Goal: Information Seeking & Learning: Check status

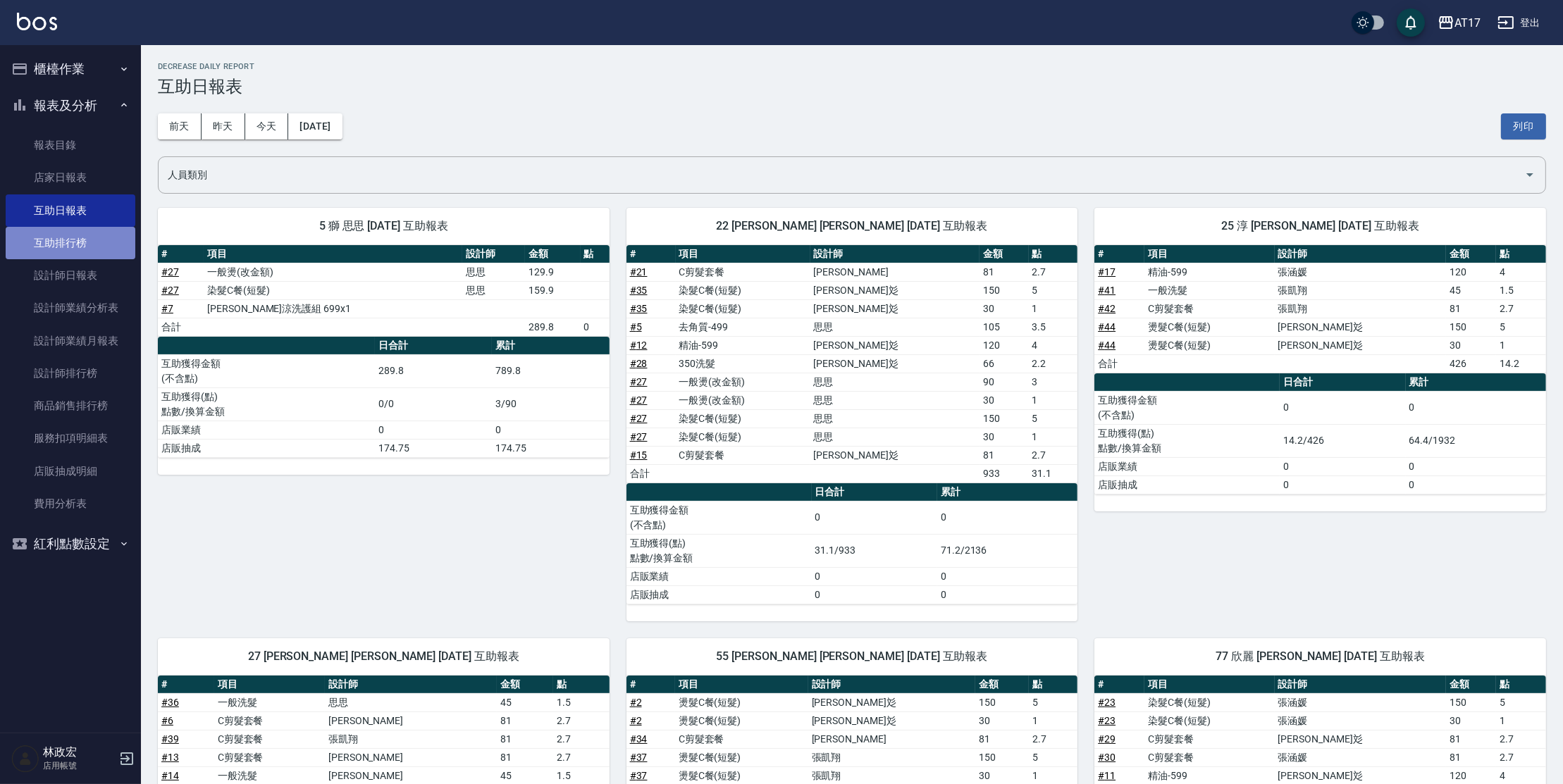
click at [103, 240] on link "互助排行榜" at bounding box center [70, 243] width 130 height 32
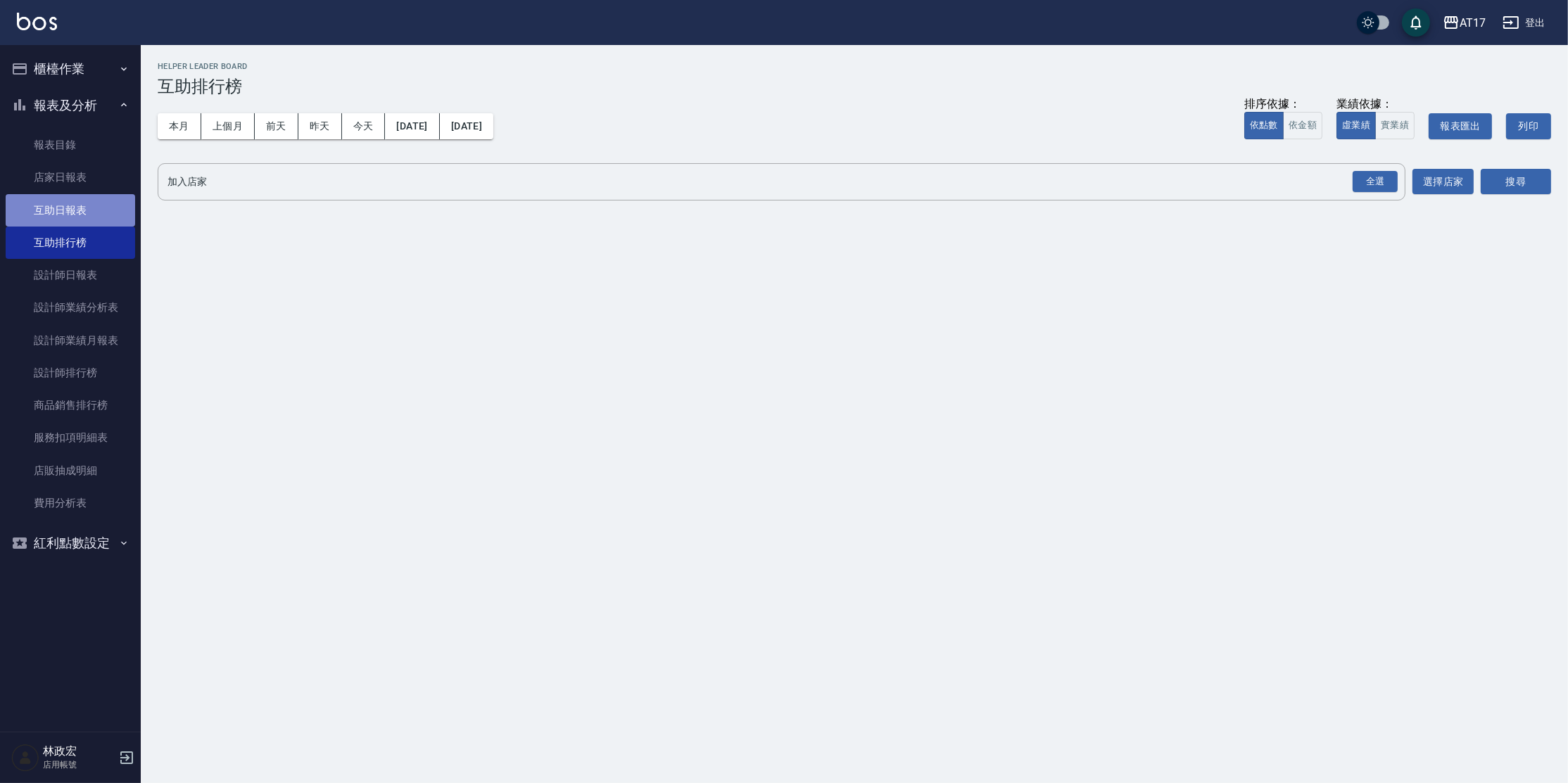
click at [109, 218] on link "互助日報表" at bounding box center [70, 210] width 130 height 32
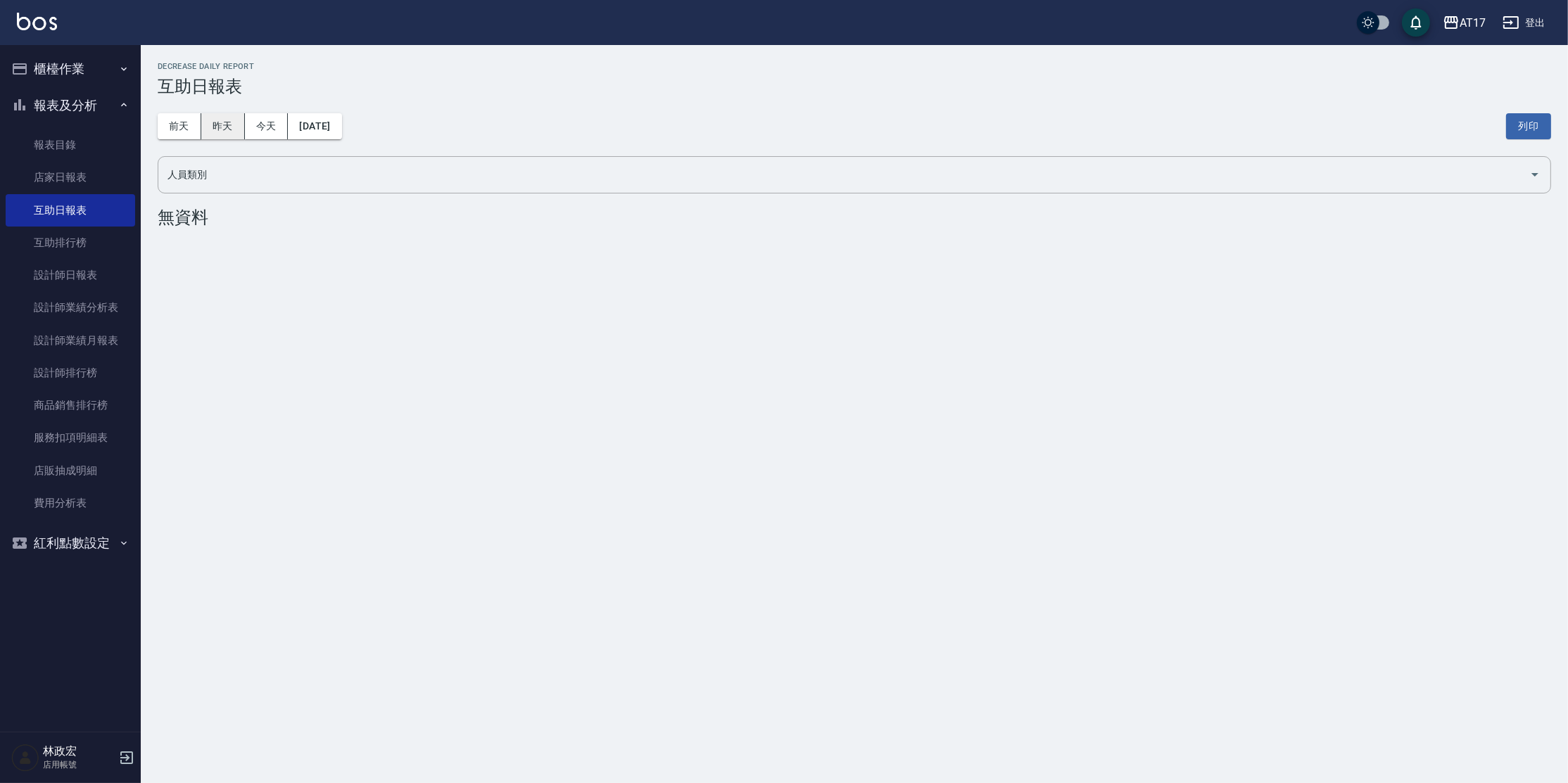
click at [223, 120] on button "昨天" at bounding box center [223, 126] width 44 height 26
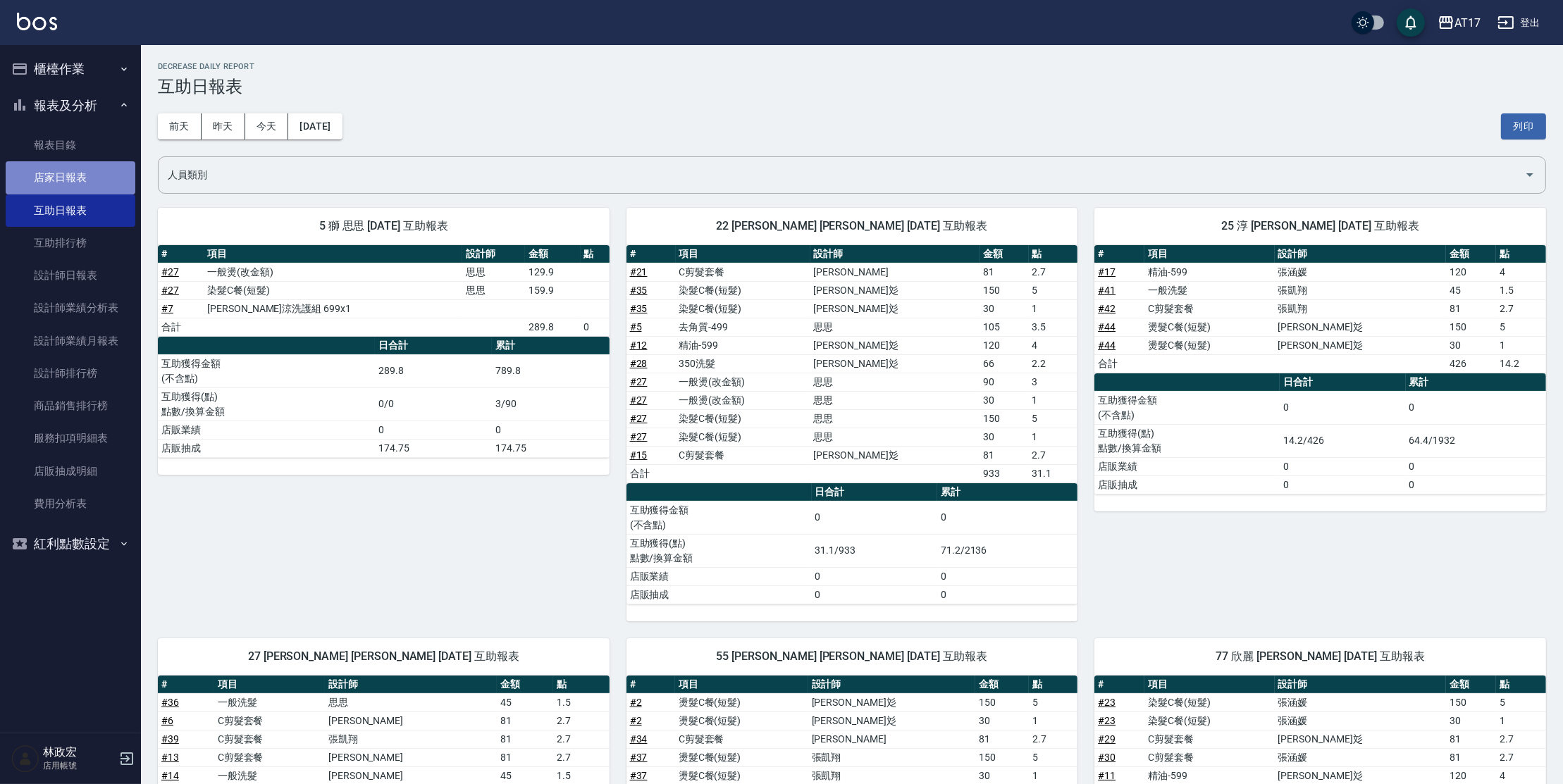
click at [49, 186] on link "店家日報表" at bounding box center [70, 177] width 130 height 32
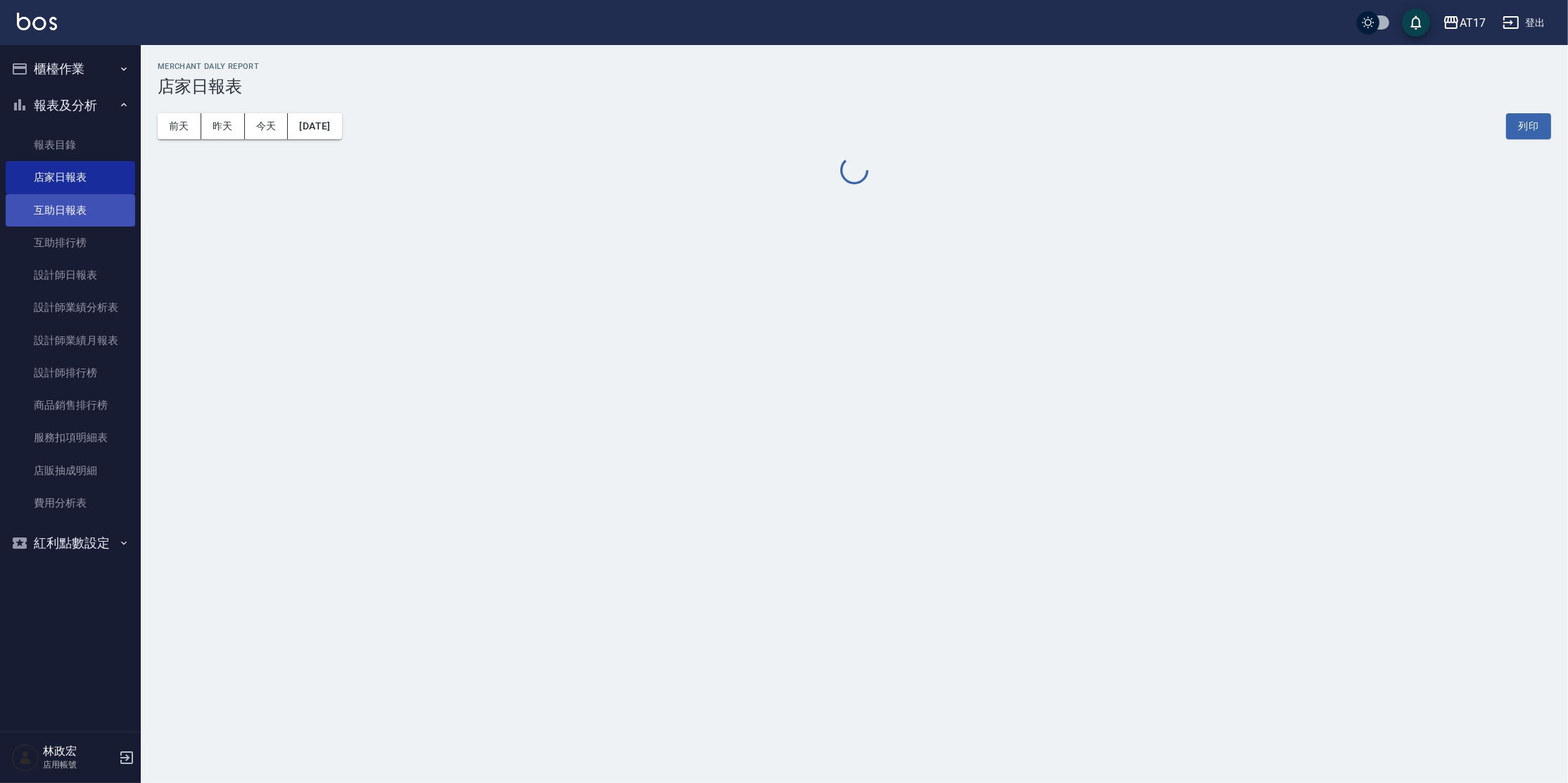
click at [88, 212] on link "互助日報表" at bounding box center [70, 210] width 130 height 32
click at [261, 128] on button "今天" at bounding box center [267, 126] width 44 height 26
click at [228, 131] on button "昨天" at bounding box center [223, 126] width 44 height 26
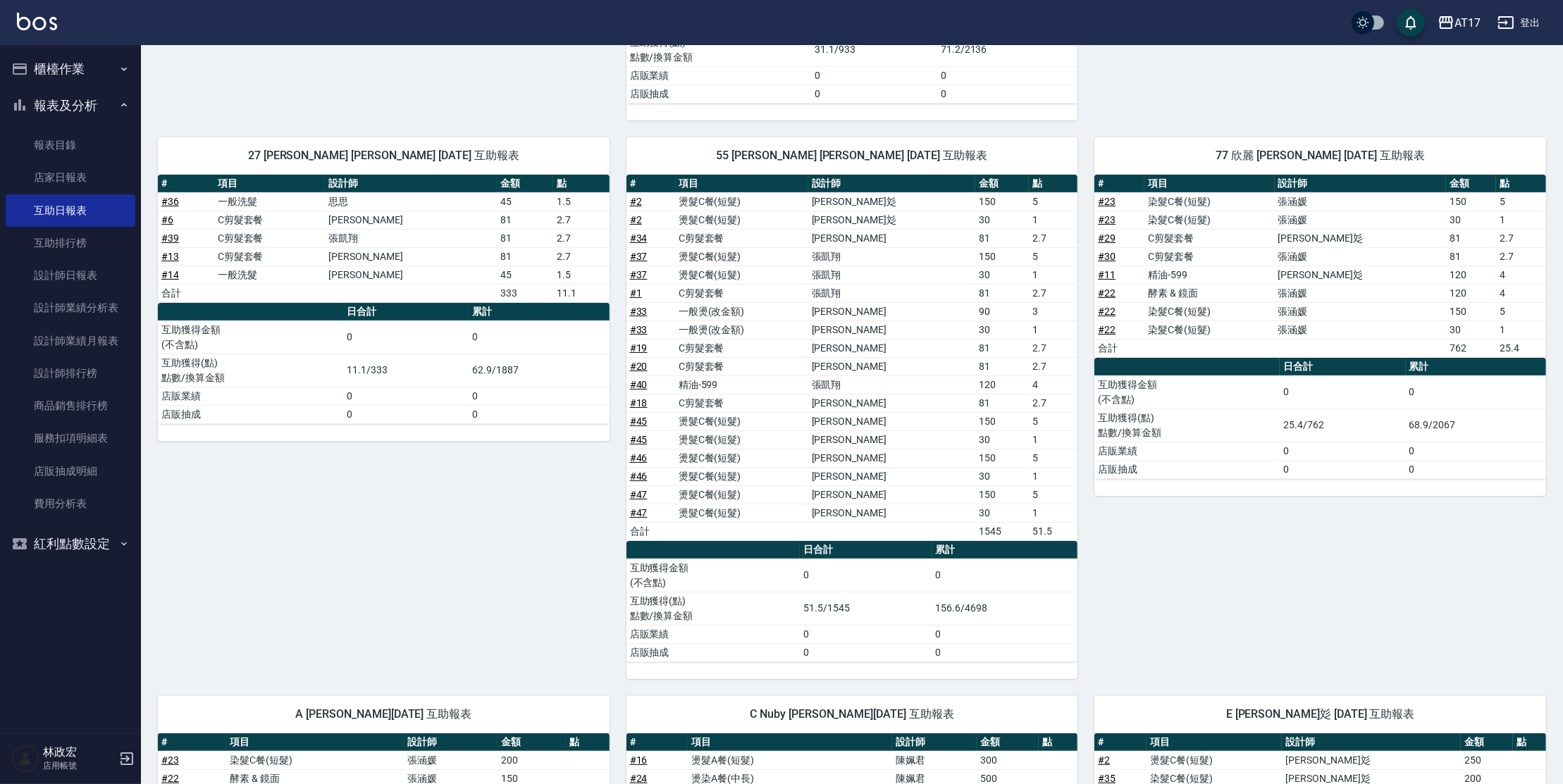
scroll to position [539, 0]
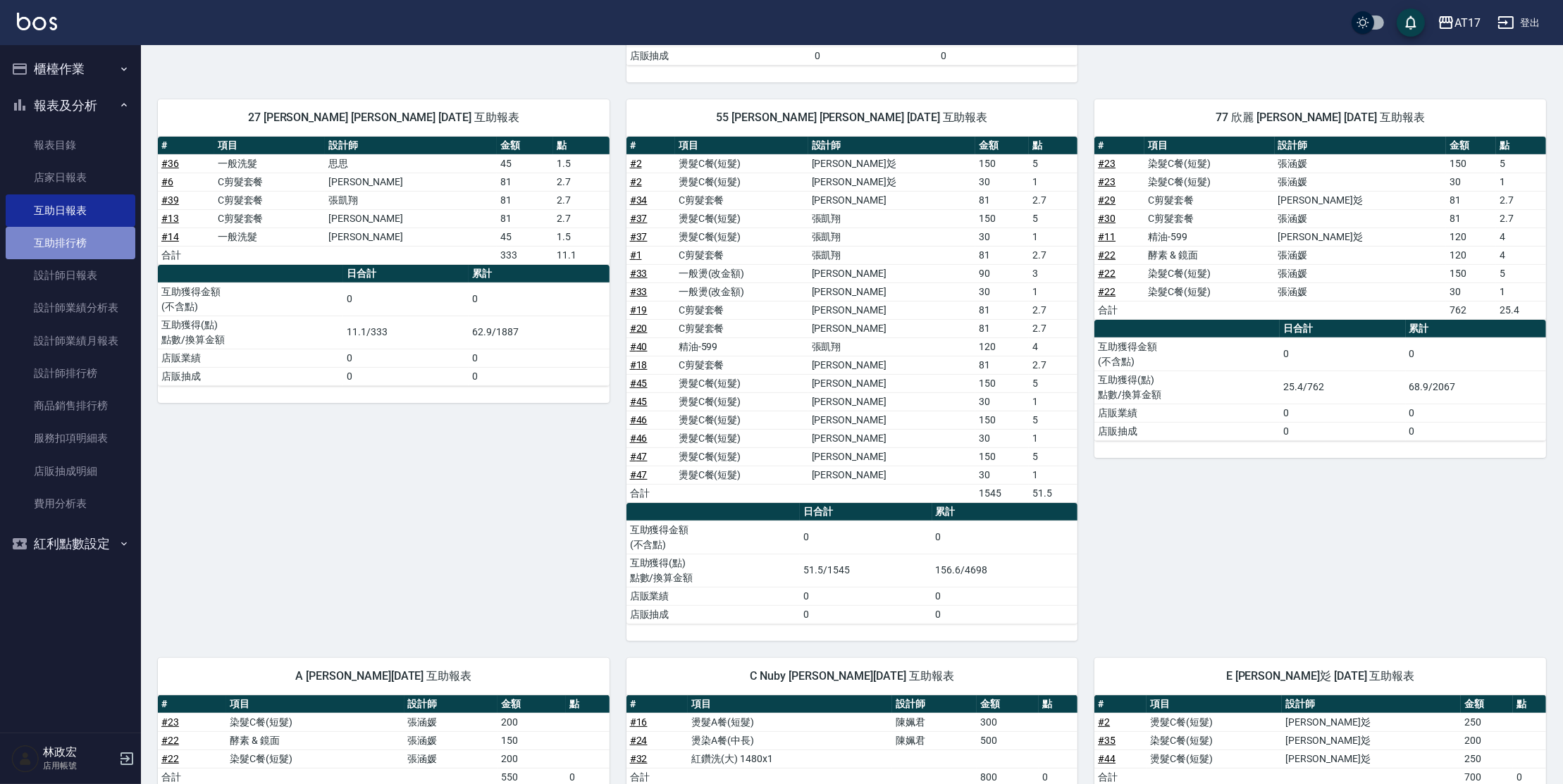
click at [93, 238] on link "互助排行榜" at bounding box center [70, 243] width 130 height 32
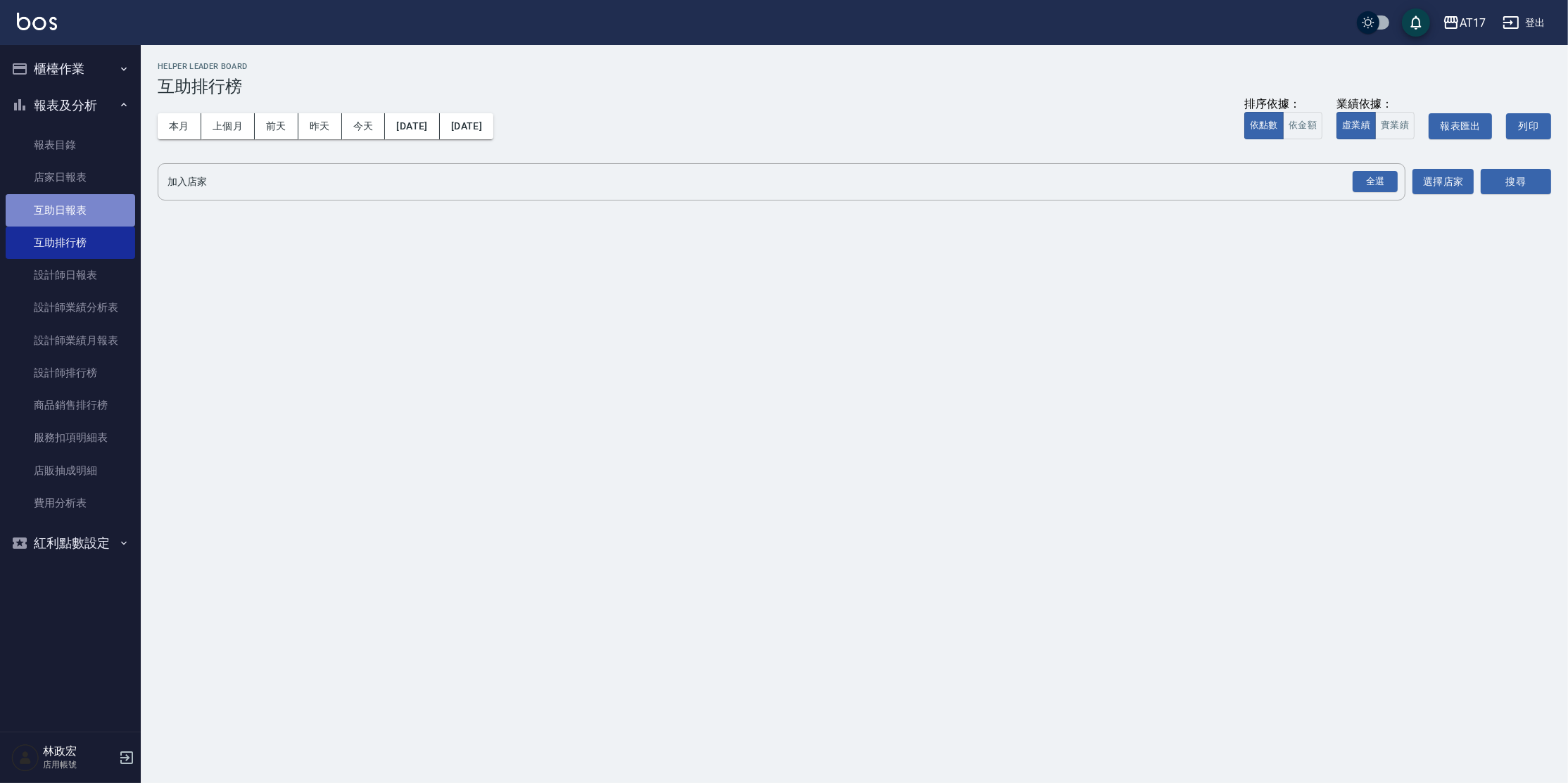
click at [79, 203] on link "互助日報表" at bounding box center [70, 210] width 130 height 32
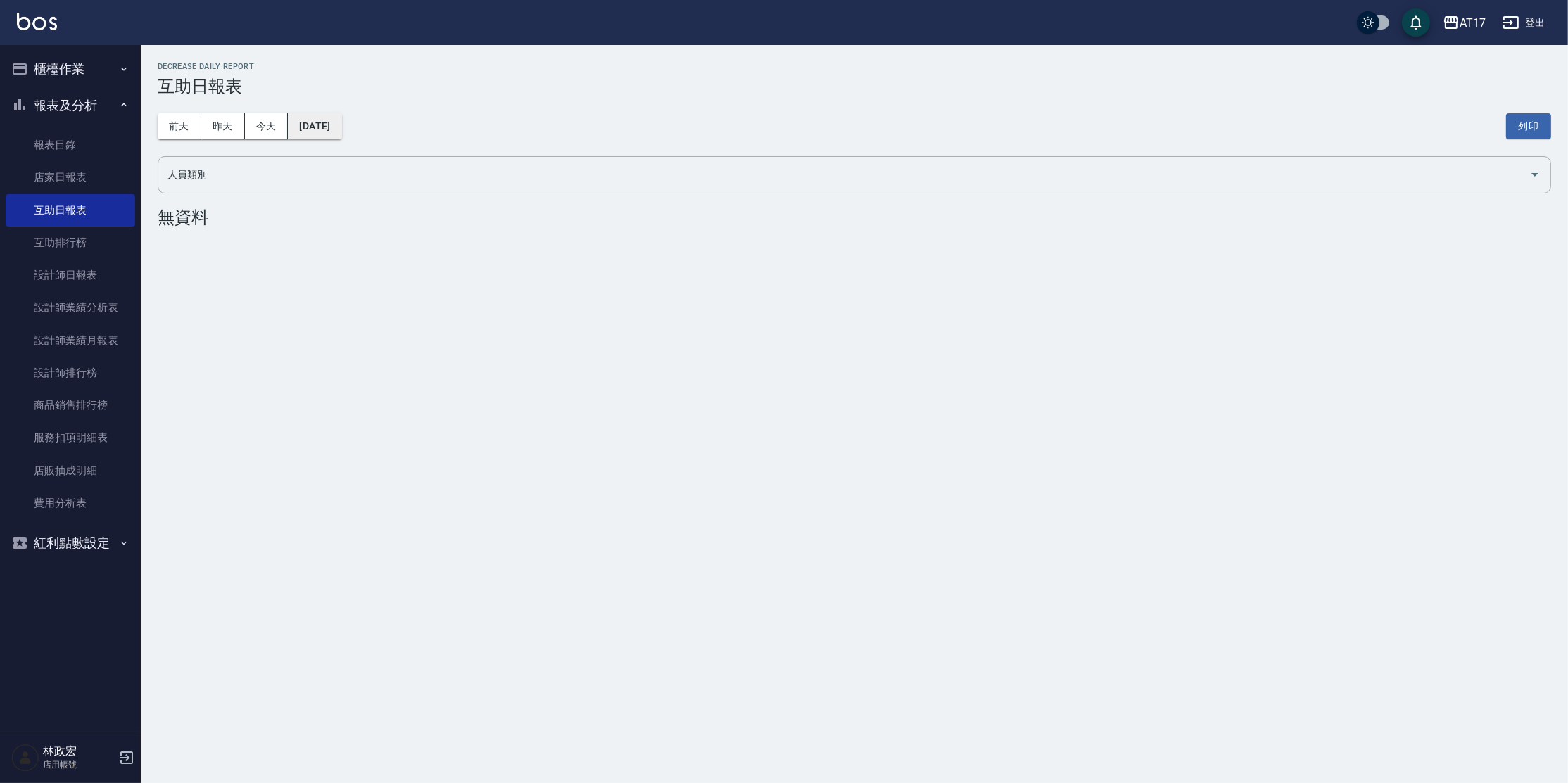
click at [332, 132] on button "[DATE]" at bounding box center [314, 126] width 53 height 26
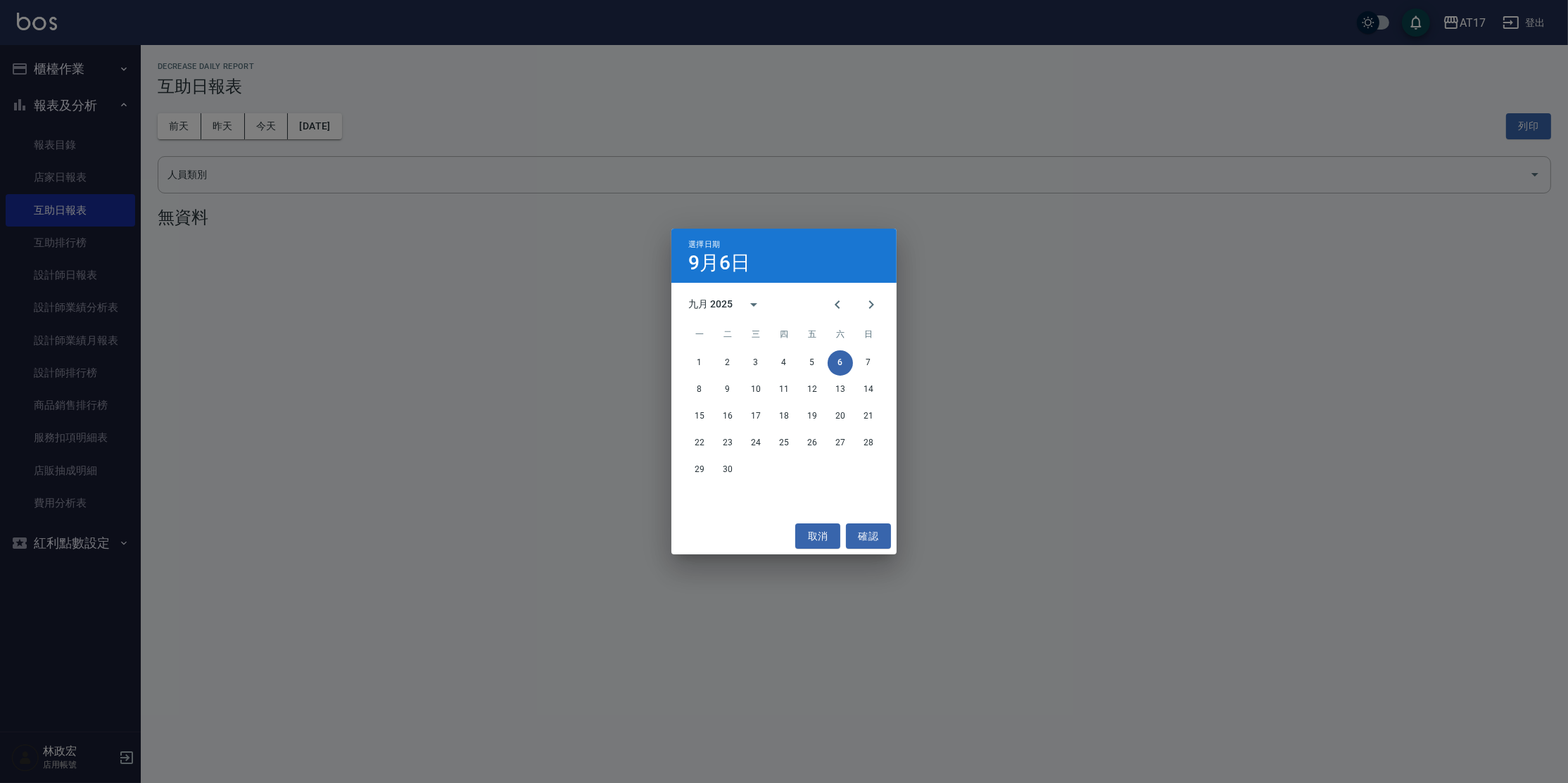
click at [332, 131] on div "選擇日期 [DATE] 九月 2025 一 二 三 四 五 六 日 1 2 3 4 5 6 7 8 9 10 11 12 13 14 15 16 17 18 …" at bounding box center [784, 392] width 1568 height 783
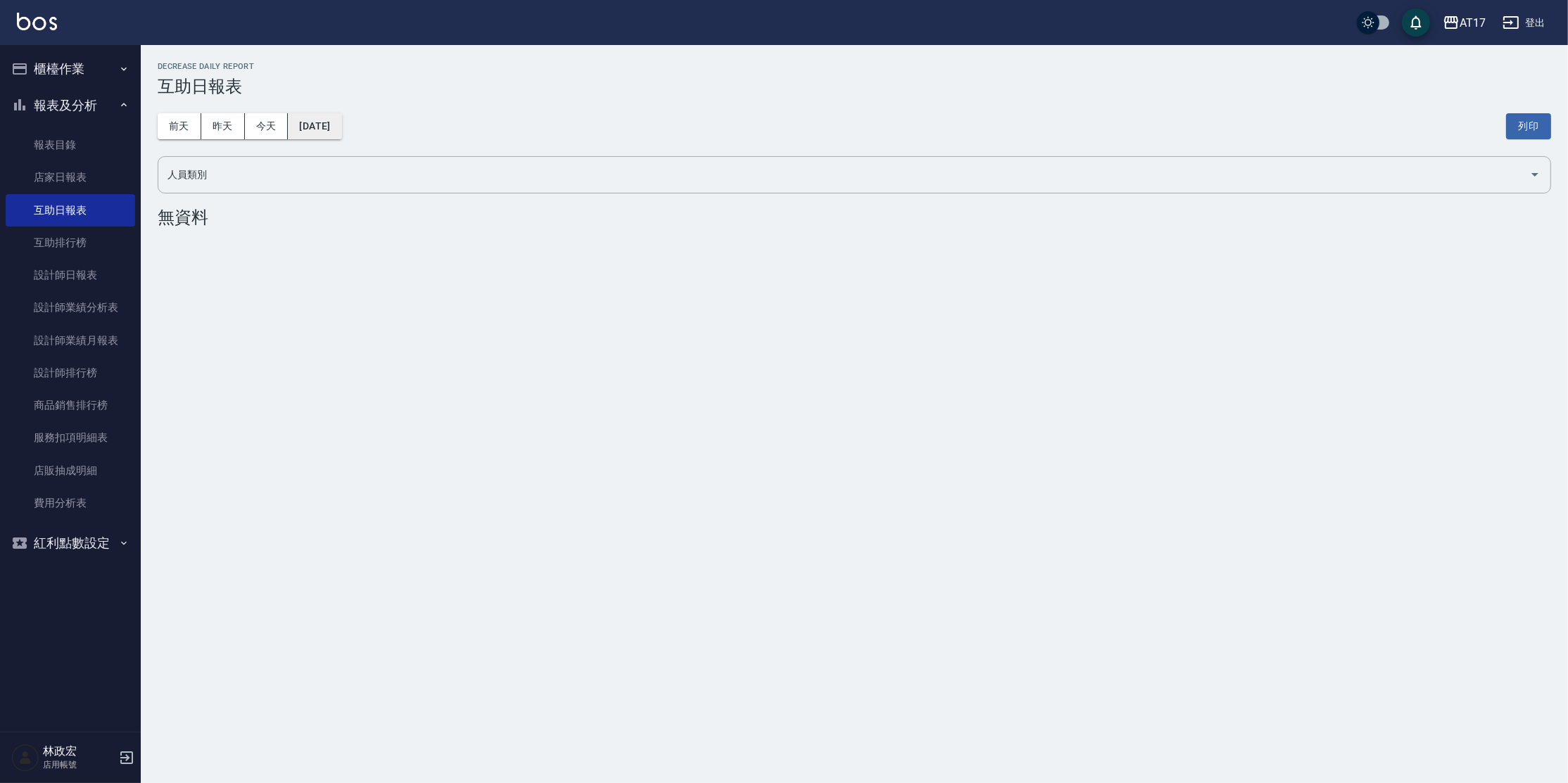
click at [328, 129] on button "[DATE]" at bounding box center [314, 126] width 53 height 26
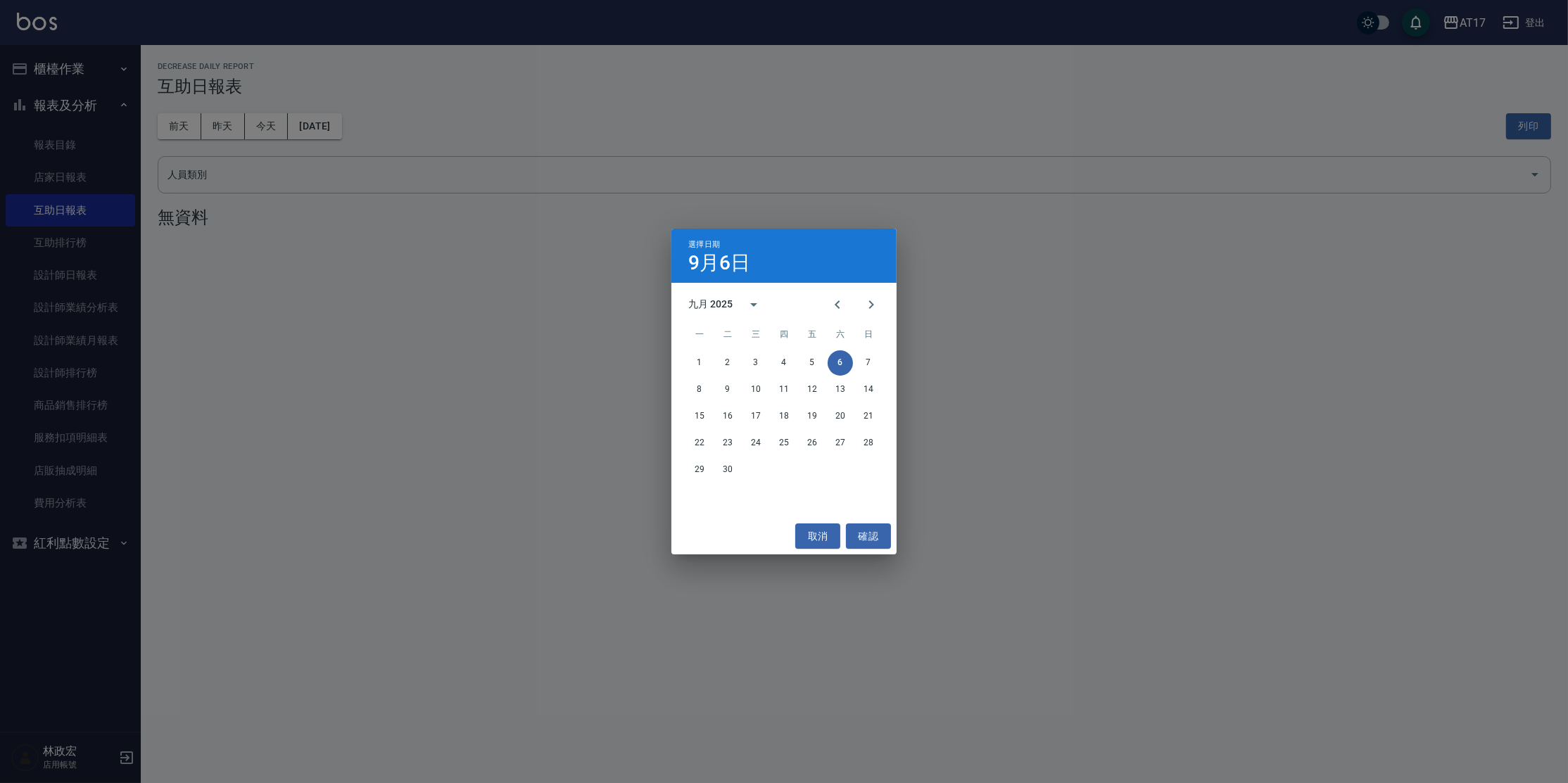
click at [288, 131] on div "選擇日期 [DATE] 九月 2025 一 二 三 四 五 六 日 1 2 3 4 5 6 7 8 9 10 11 12 13 14 15 16 17 18 …" at bounding box center [784, 392] width 1568 height 783
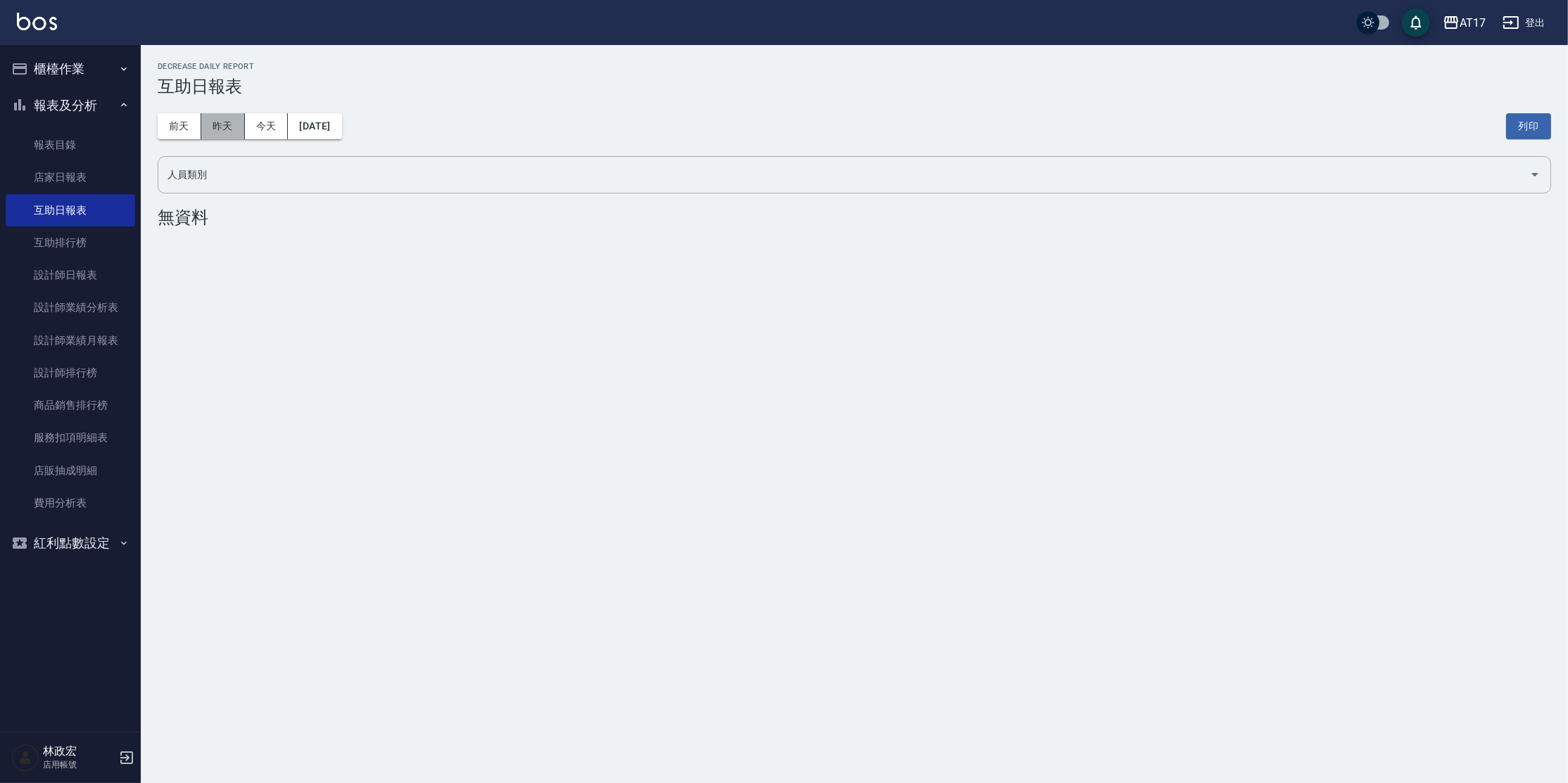
click at [220, 129] on button "昨天" at bounding box center [223, 126] width 44 height 26
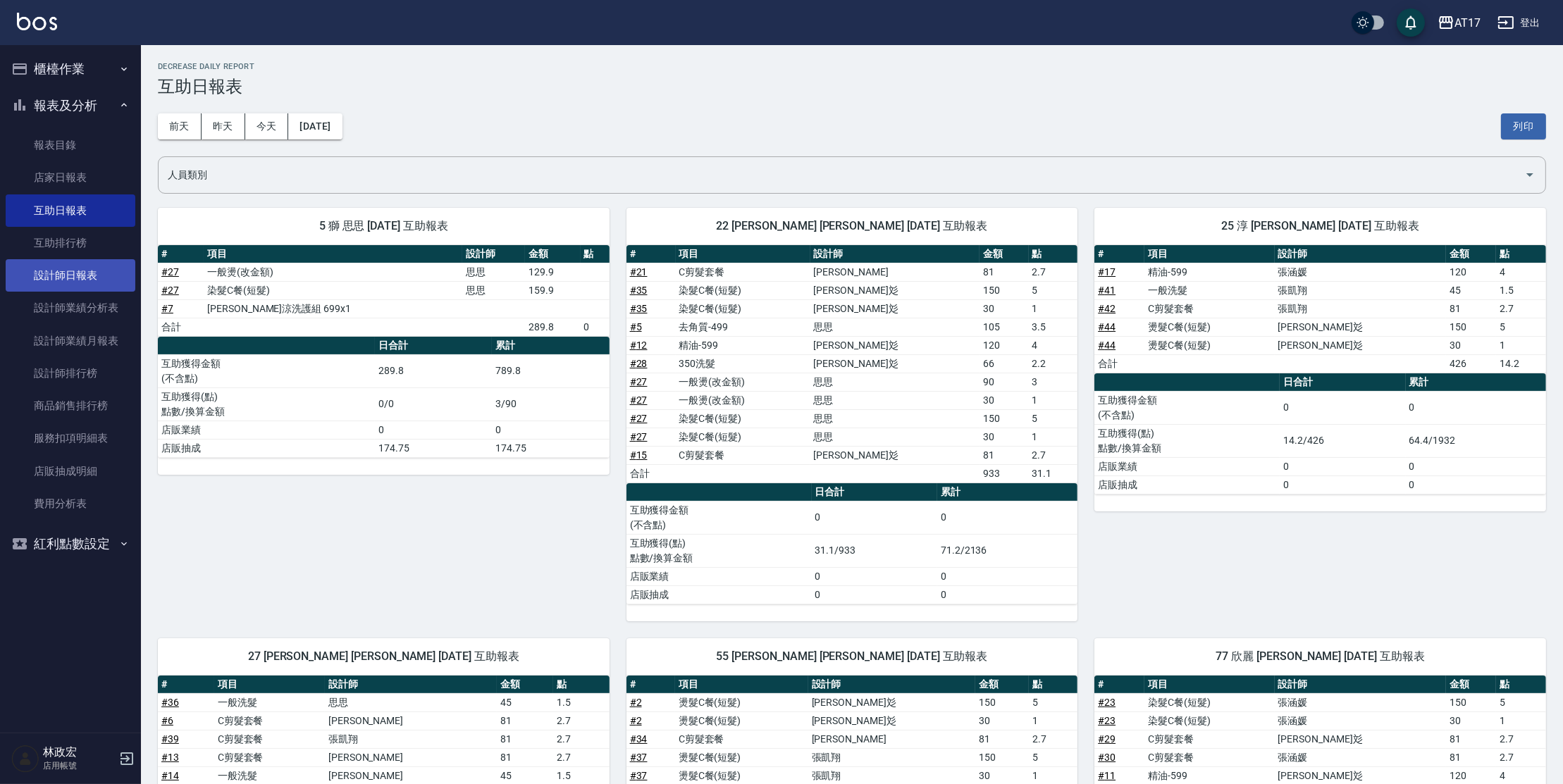
click at [91, 272] on link "設計師日報表" at bounding box center [70, 275] width 130 height 32
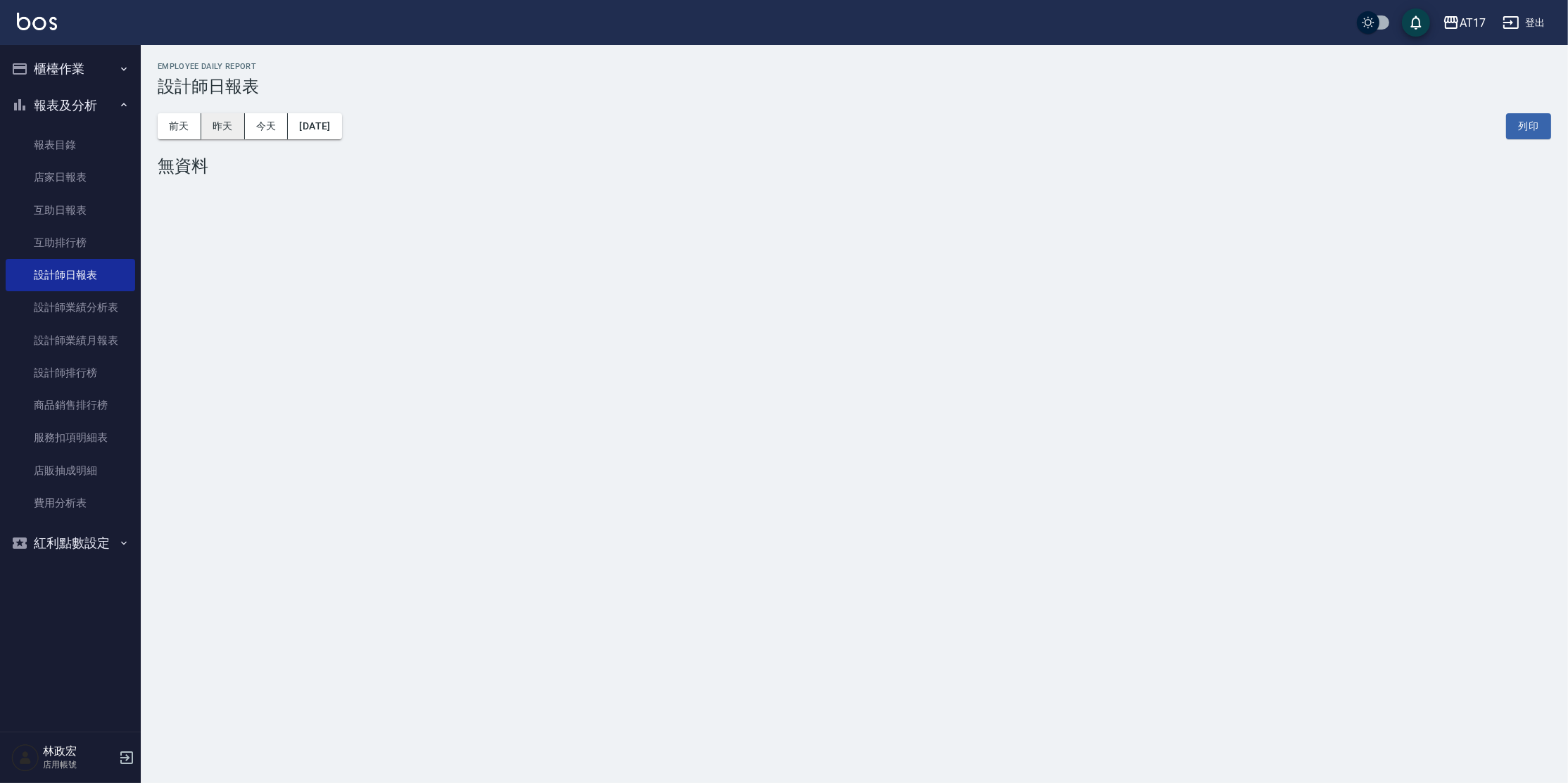
click at [222, 134] on button "昨天" at bounding box center [223, 126] width 44 height 26
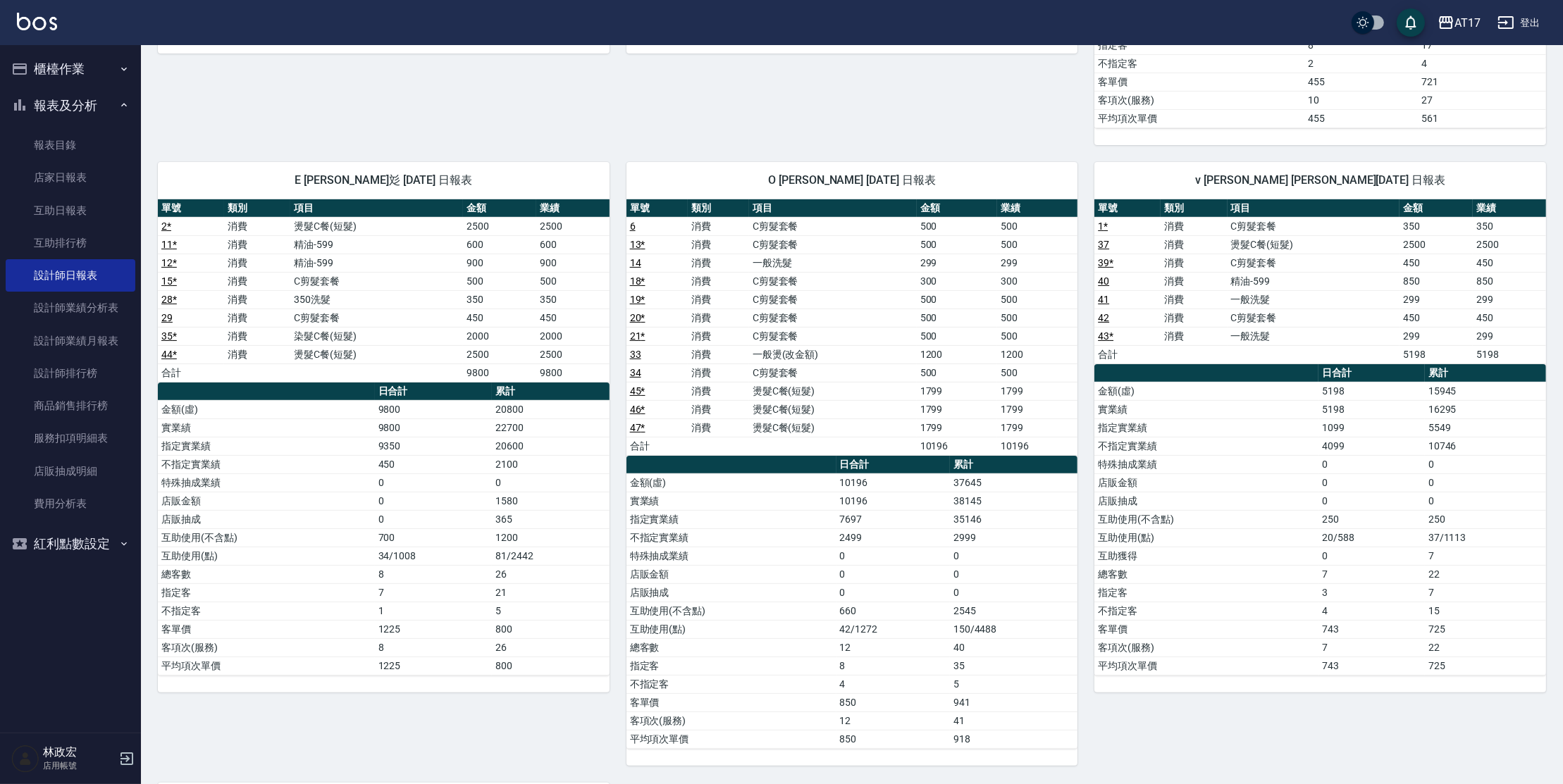
scroll to position [602, 0]
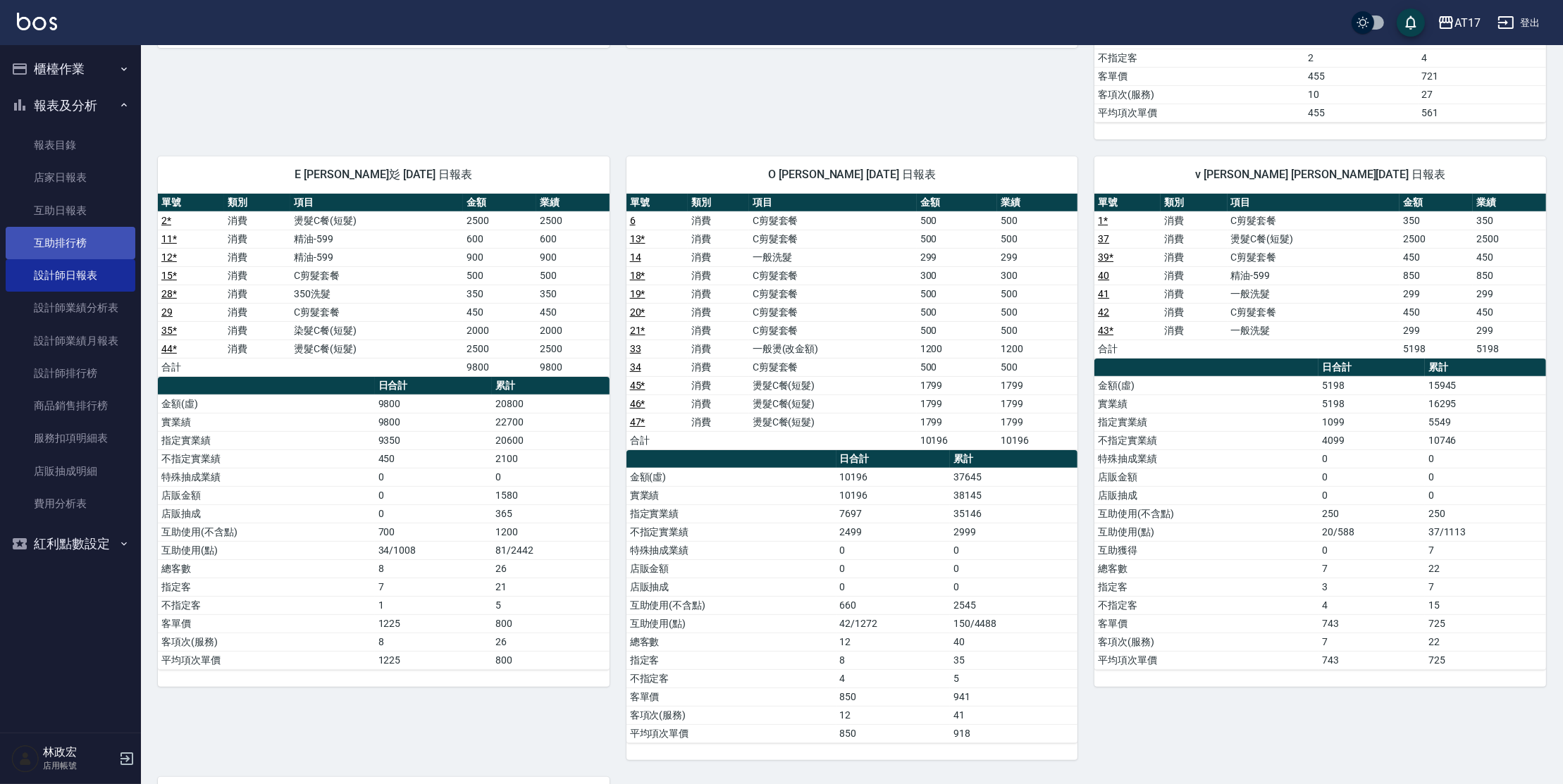
click at [76, 243] on link "互助排行榜" at bounding box center [70, 243] width 130 height 32
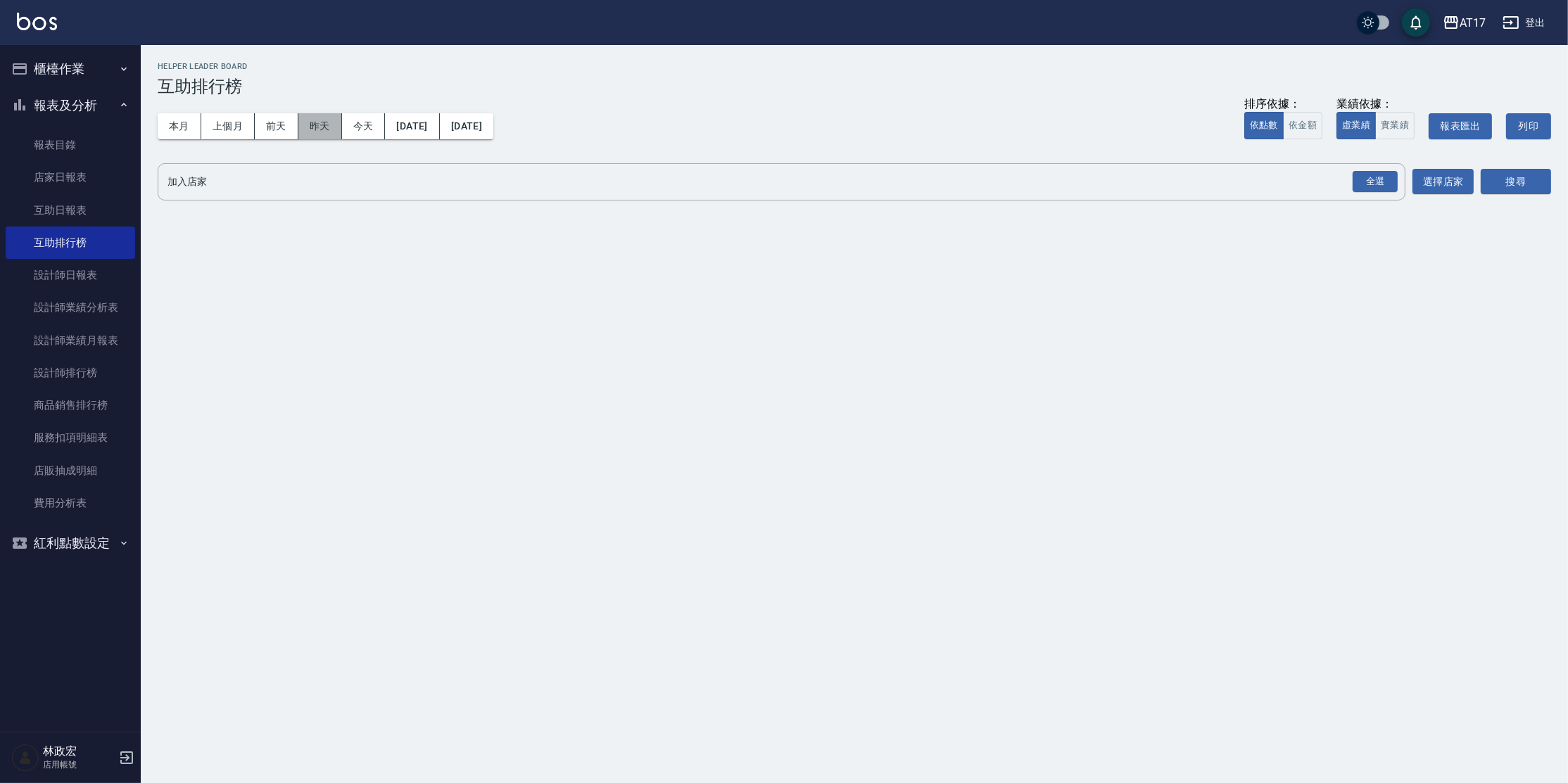
click at [328, 122] on button "昨天" at bounding box center [320, 126] width 44 height 26
click at [373, 123] on button "今天" at bounding box center [364, 126] width 44 height 26
click at [312, 124] on button "昨天" at bounding box center [320, 126] width 44 height 26
click at [55, 208] on link "互助日報表" at bounding box center [70, 210] width 130 height 32
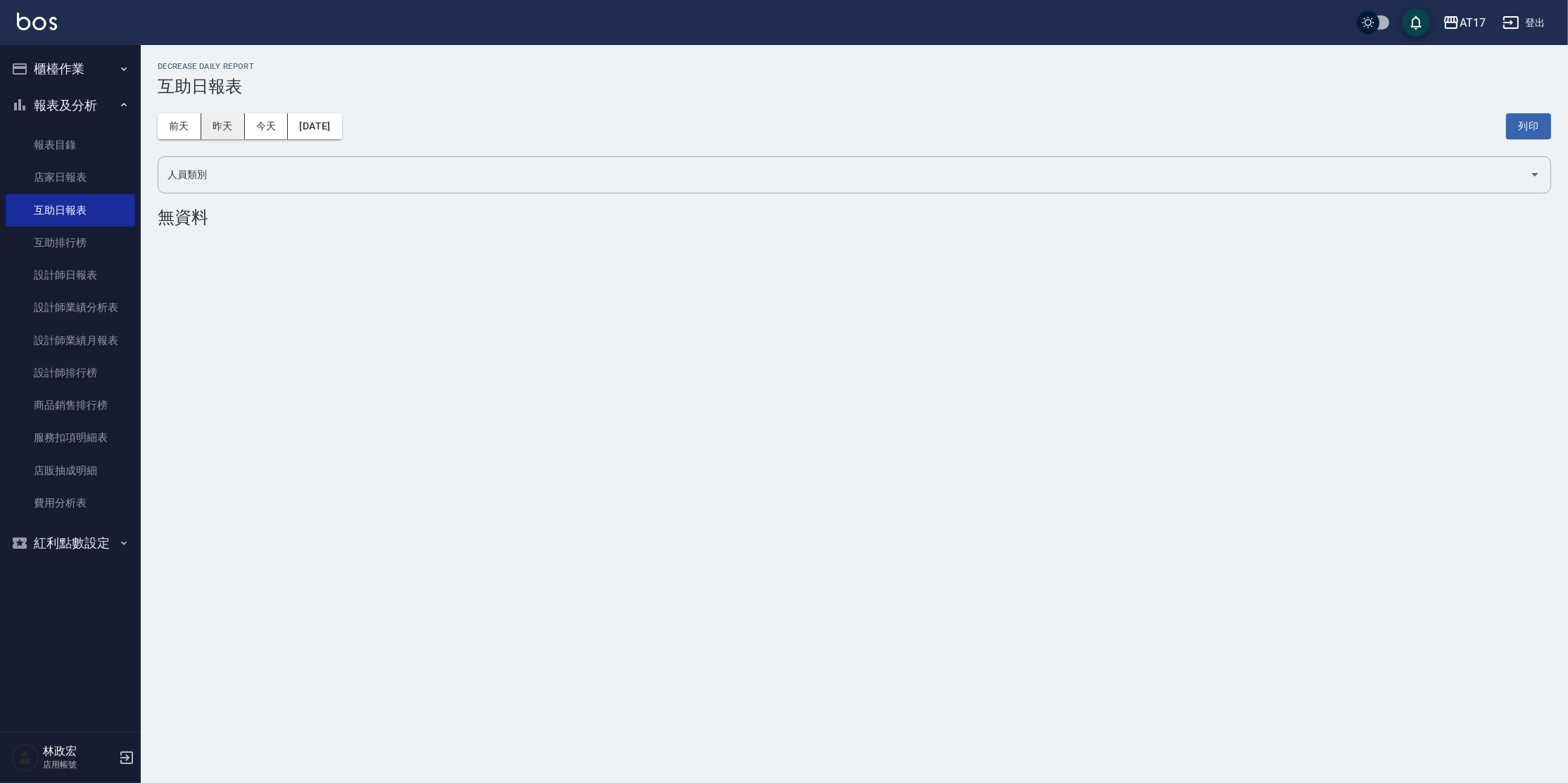
click at [228, 125] on button "昨天" at bounding box center [223, 126] width 44 height 26
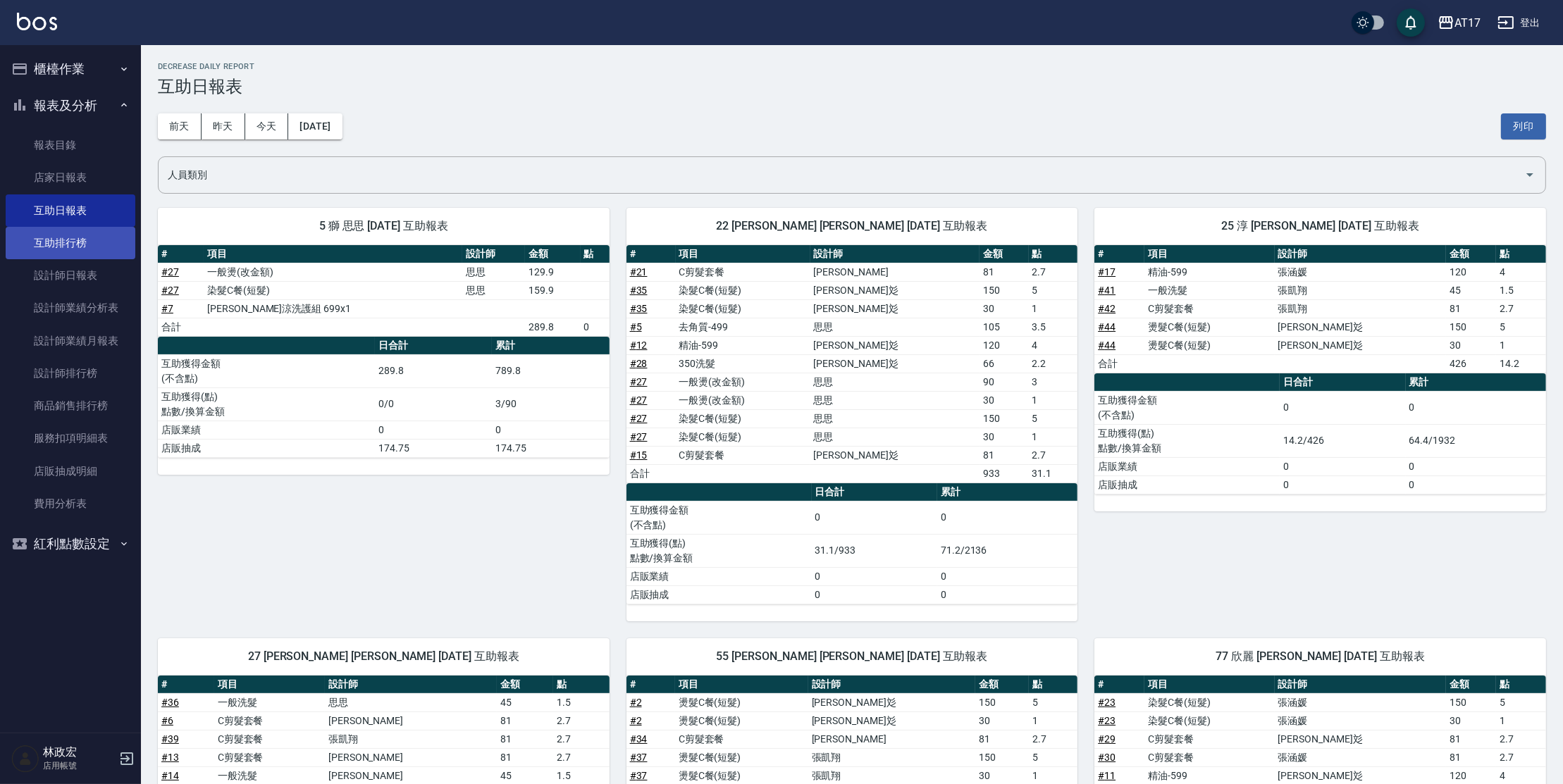
click at [81, 250] on link "互助排行榜" at bounding box center [70, 243] width 130 height 32
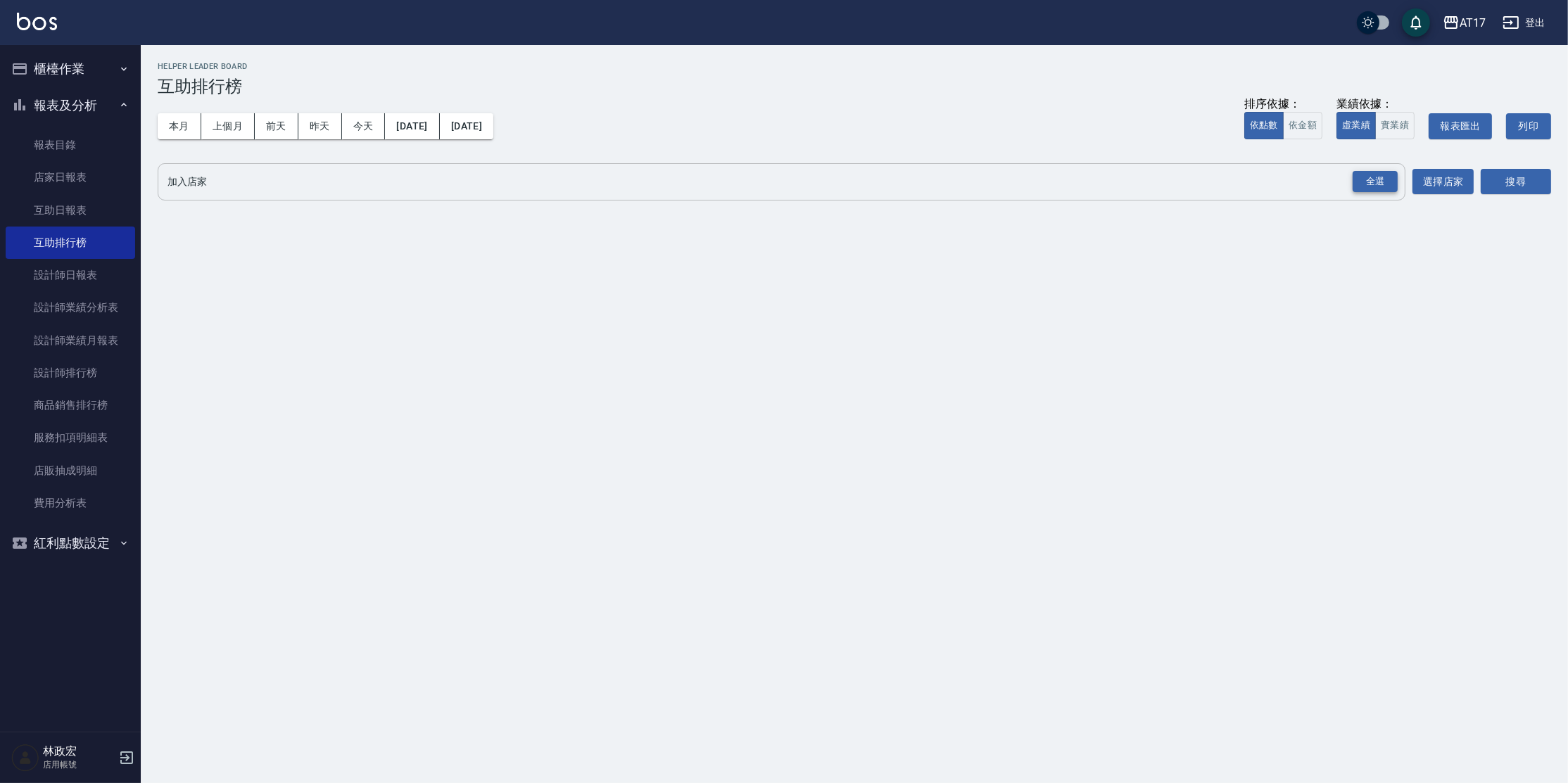
click at [1359, 184] on div "全選" at bounding box center [1375, 181] width 45 height 22
click at [188, 126] on button "本月" at bounding box center [179, 126] width 44 height 26
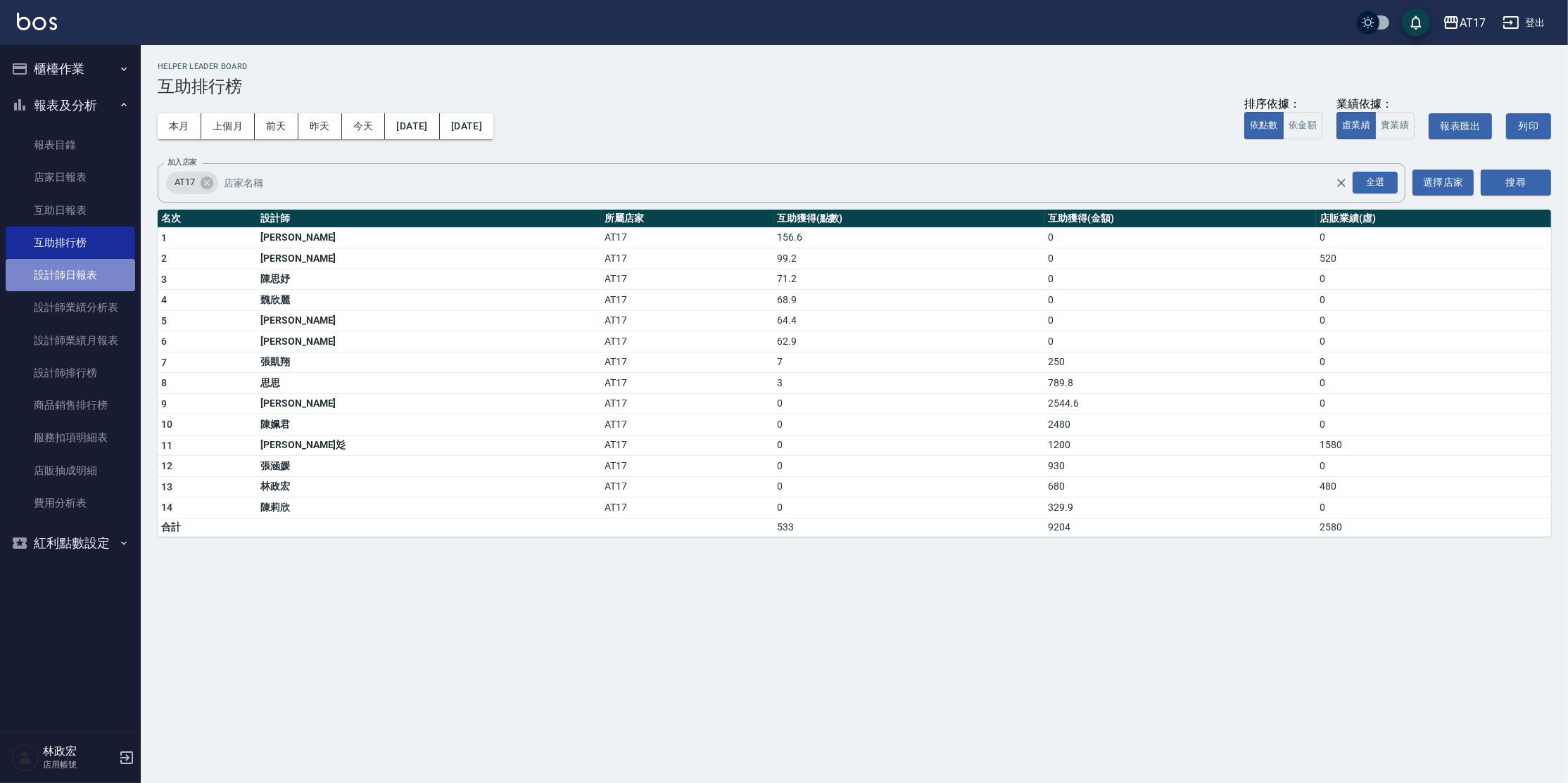
click at [97, 282] on link "設計師日報表" at bounding box center [70, 275] width 130 height 32
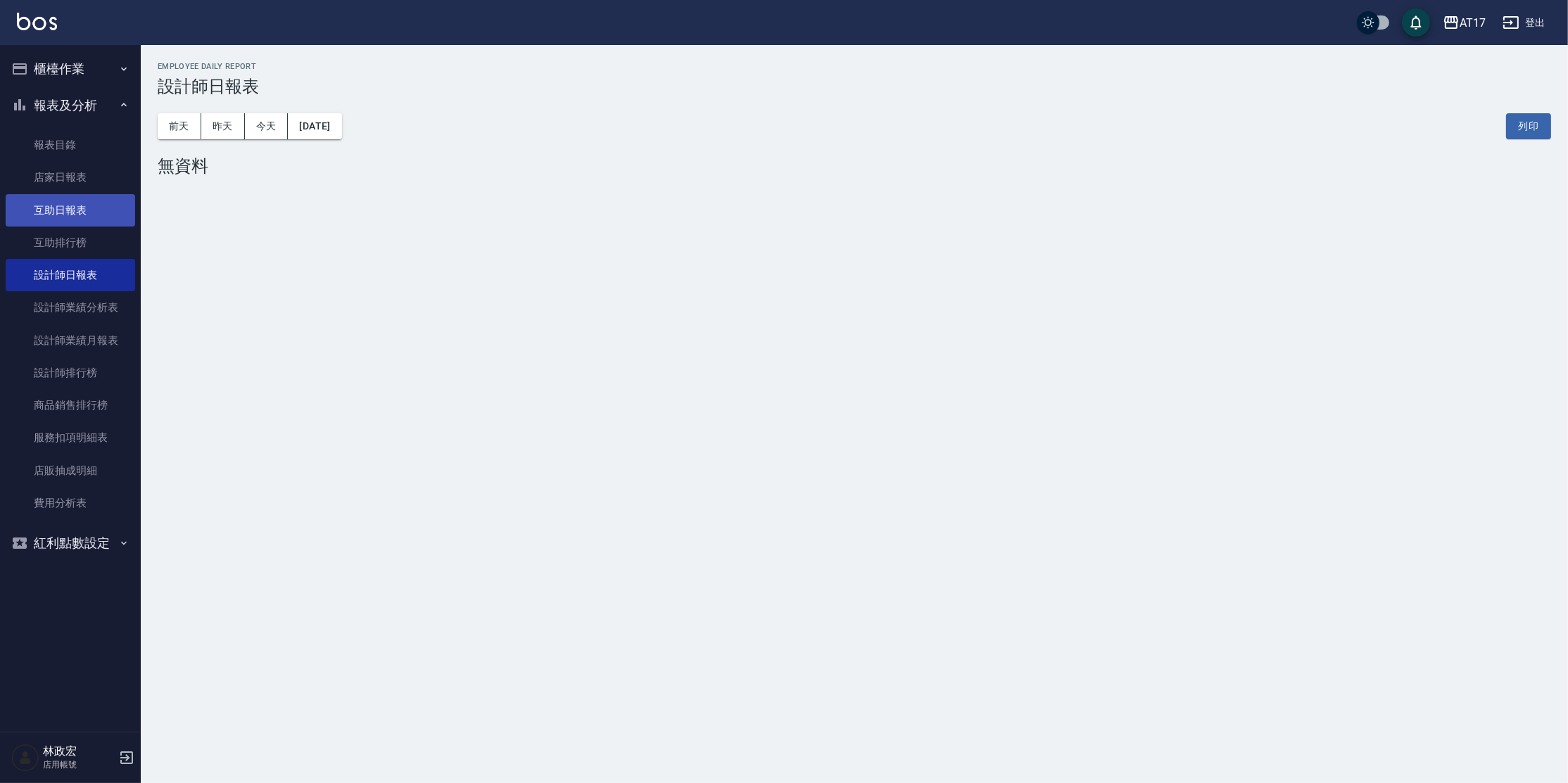
click at [92, 222] on link "互助日報表" at bounding box center [70, 210] width 130 height 32
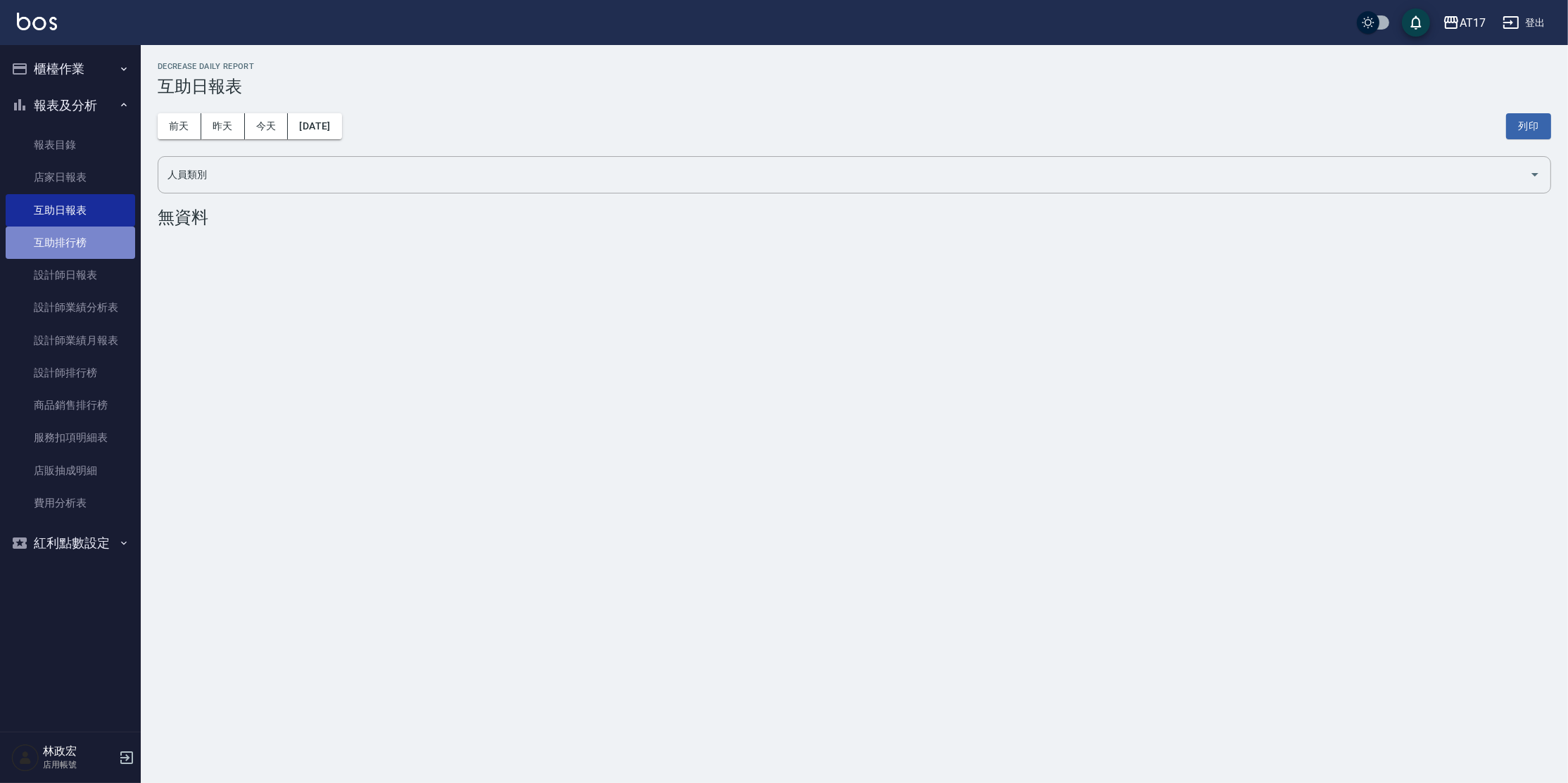
click at [108, 237] on link "互助排行榜" at bounding box center [70, 242] width 130 height 32
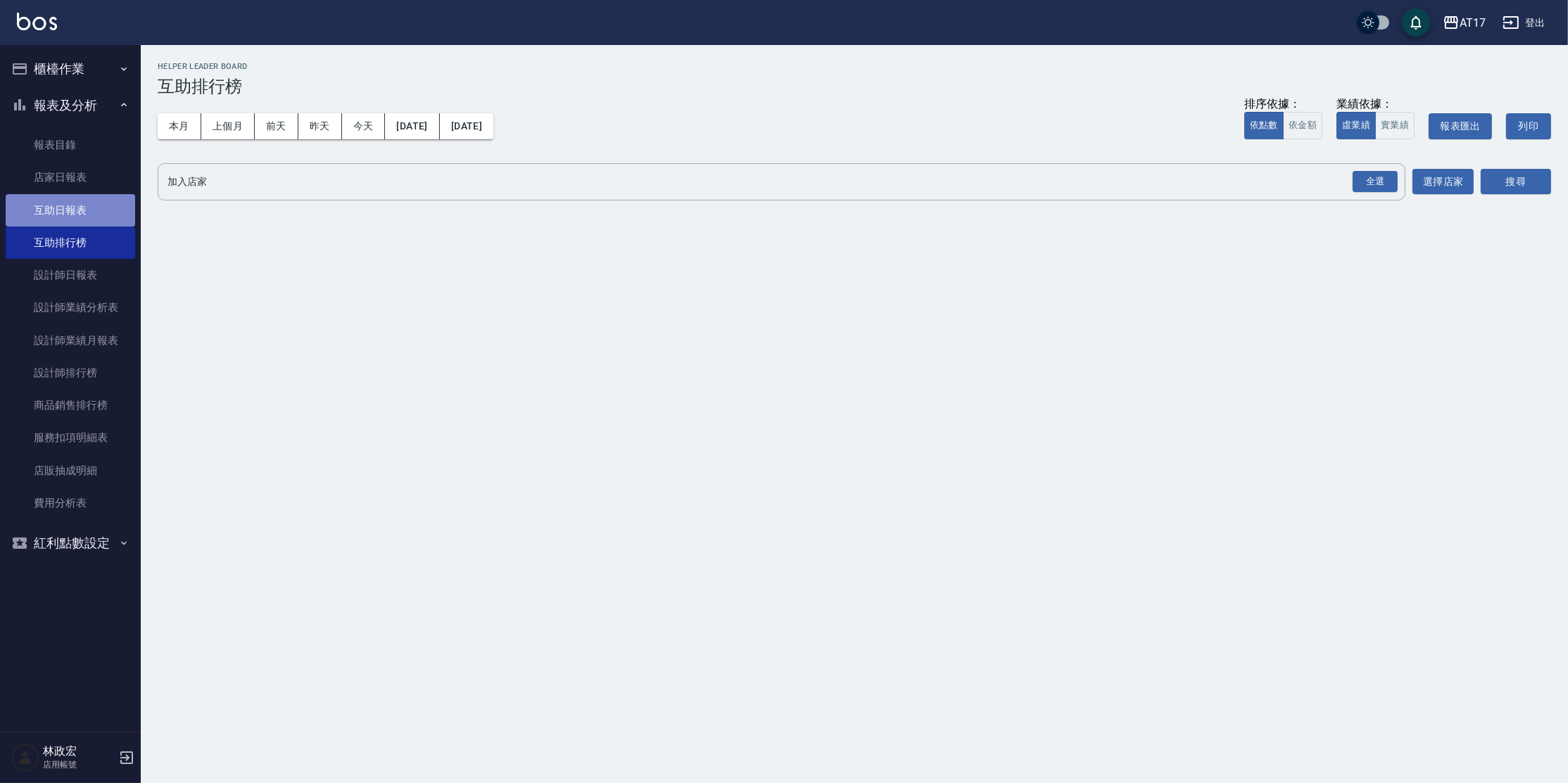
click at [35, 215] on link "互助日報表" at bounding box center [70, 210] width 130 height 32
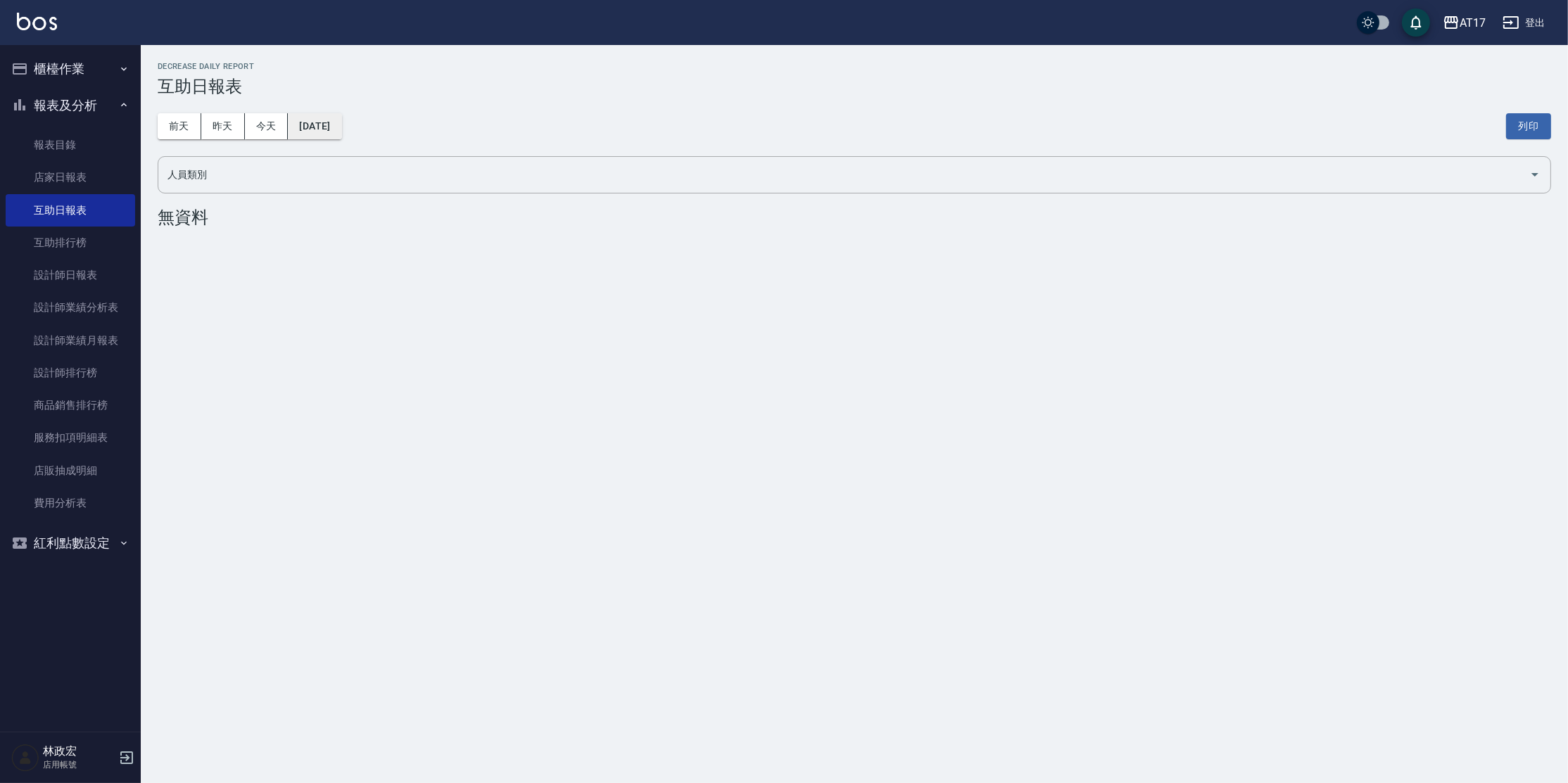
click at [309, 126] on button "[DATE]" at bounding box center [314, 126] width 53 height 26
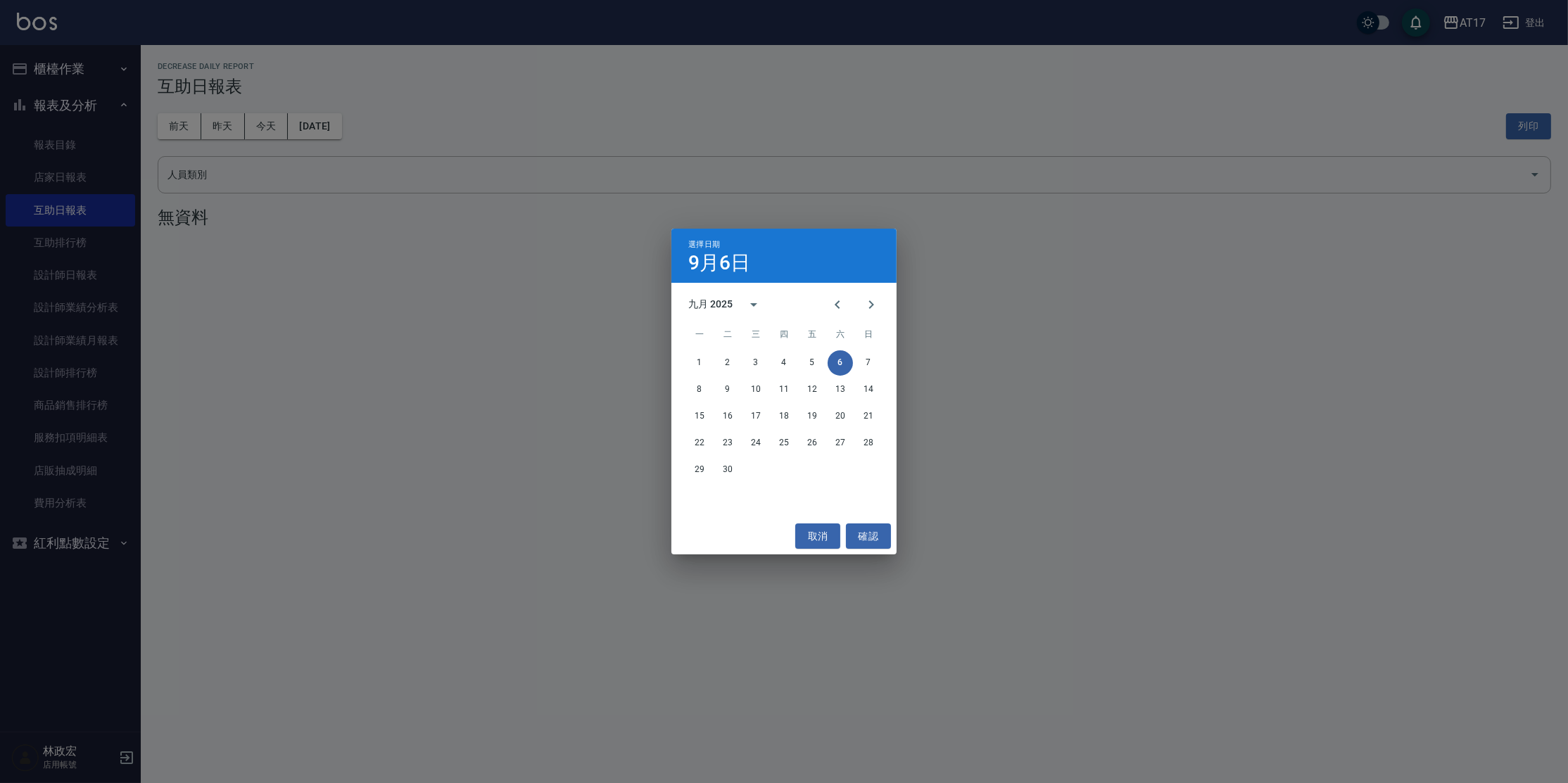
click at [310, 126] on div "選擇日期 [DATE] 九月 2025 一 二 三 四 五 六 日 1 2 3 4 5 6 7 8 9 10 11 12 13 14 15 16 17 18 …" at bounding box center [784, 392] width 1568 height 783
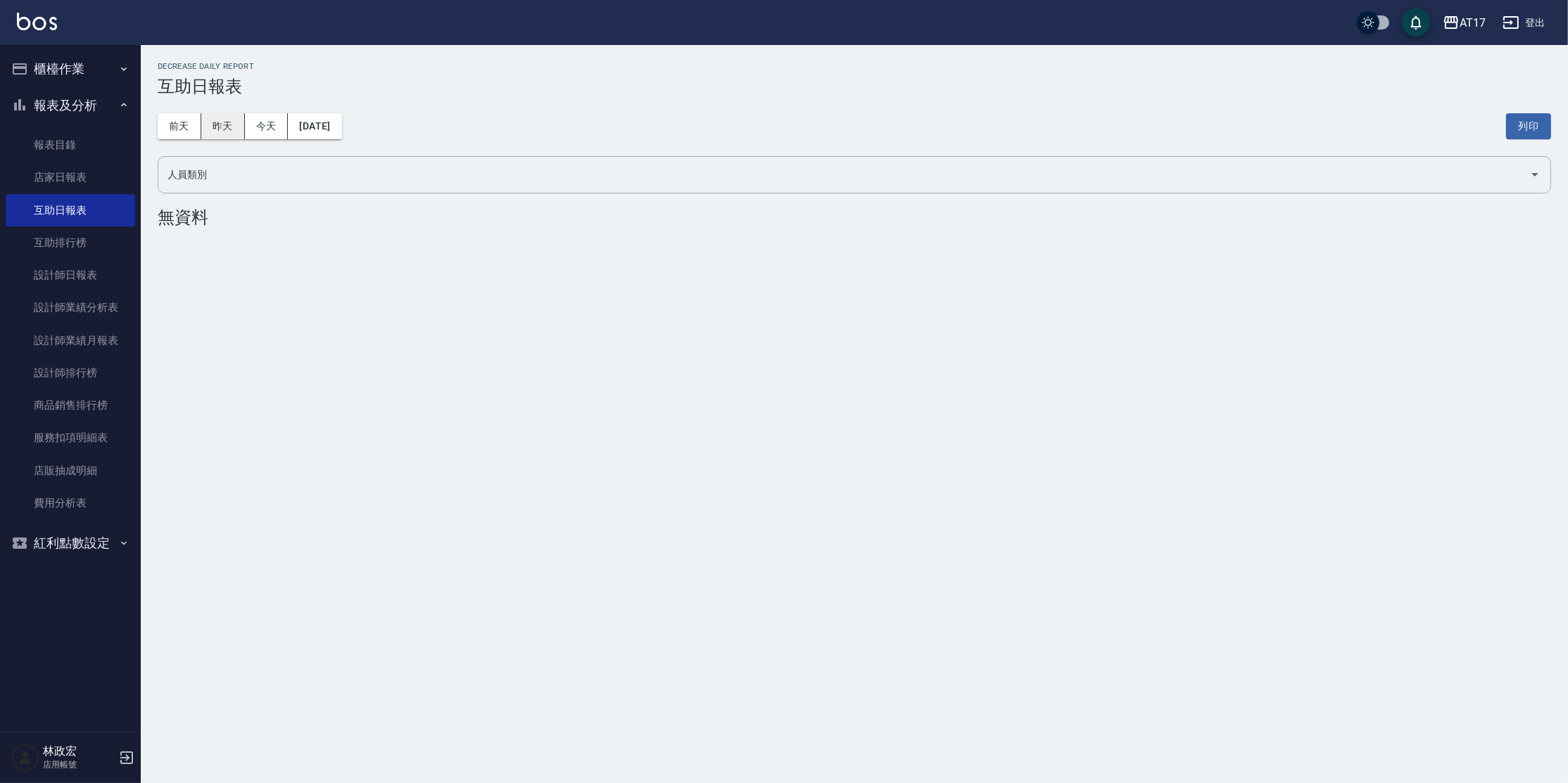
click at [233, 123] on button "昨天" at bounding box center [223, 126] width 44 height 26
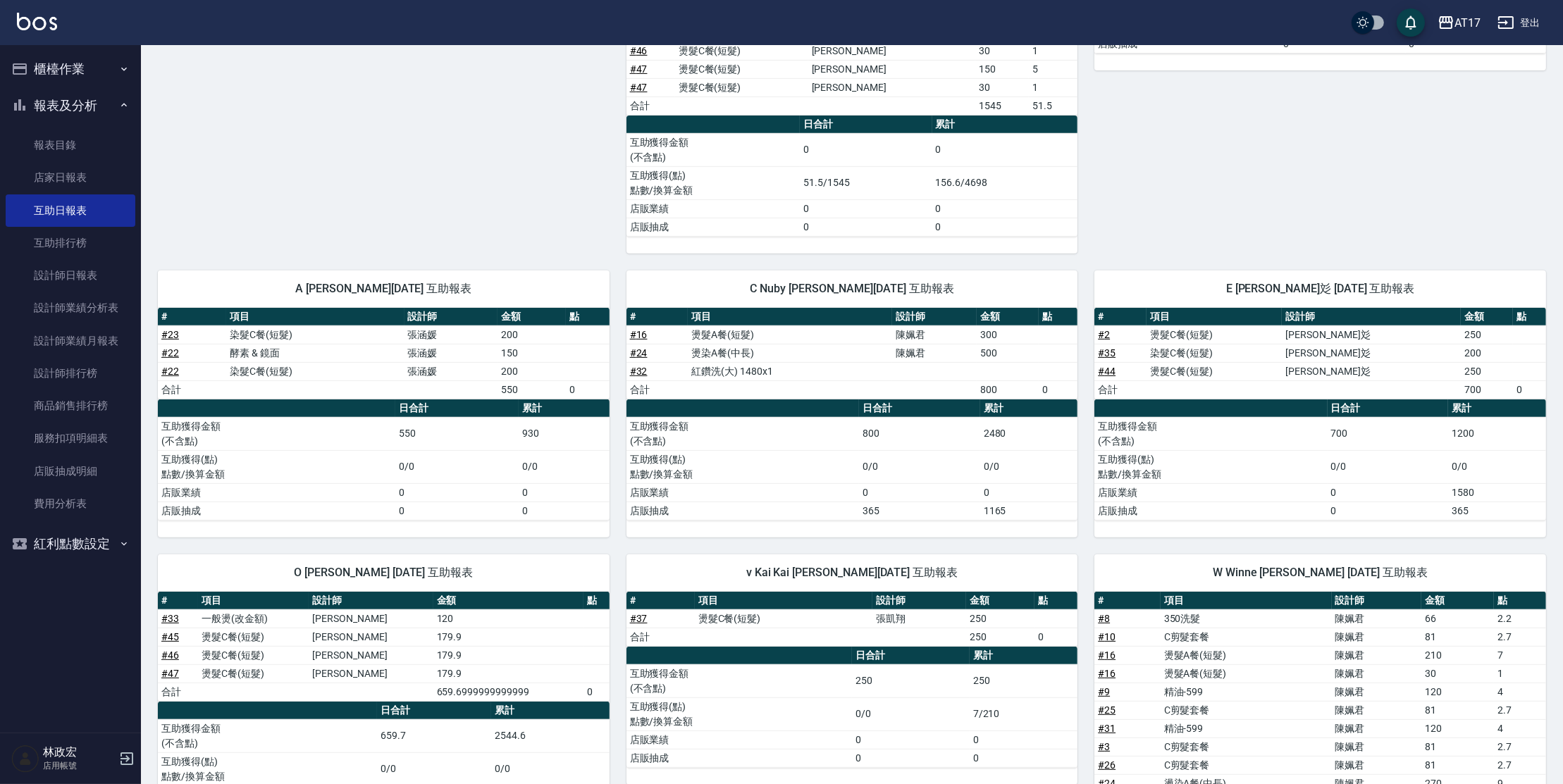
scroll to position [1075, 0]
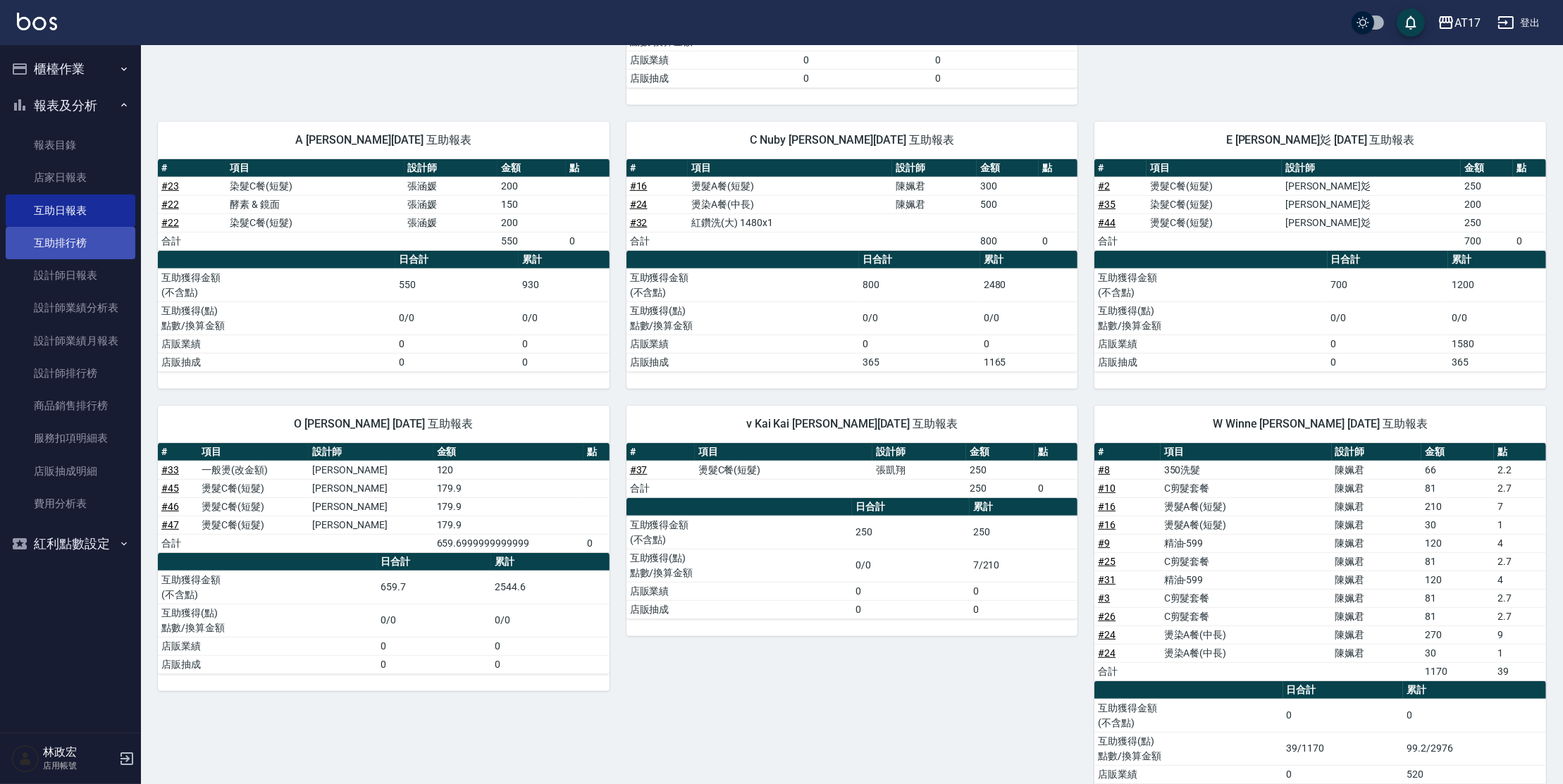
click at [109, 242] on link "互助排行榜" at bounding box center [70, 243] width 130 height 32
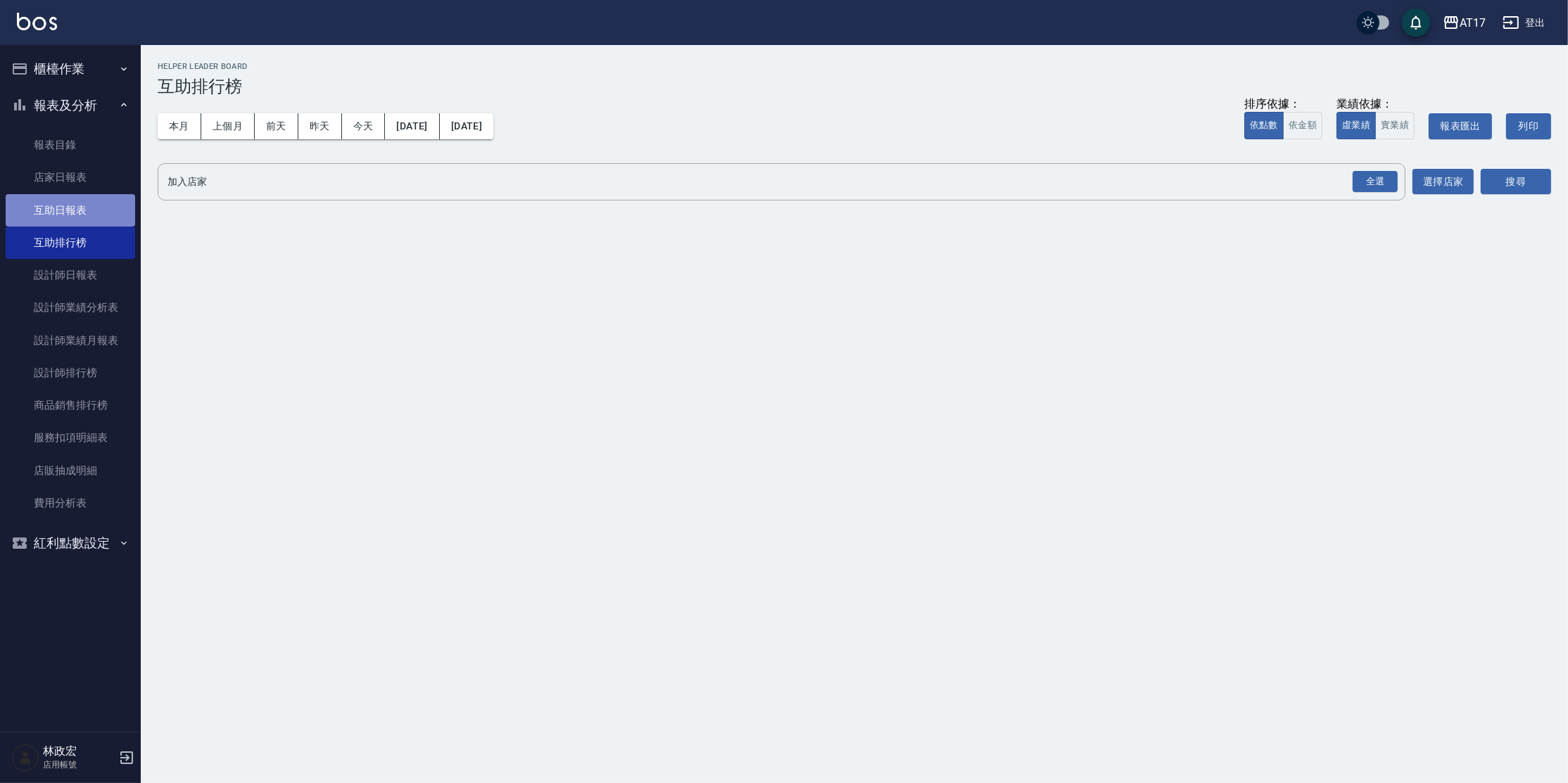
click at [102, 210] on link "互助日報表" at bounding box center [70, 210] width 130 height 32
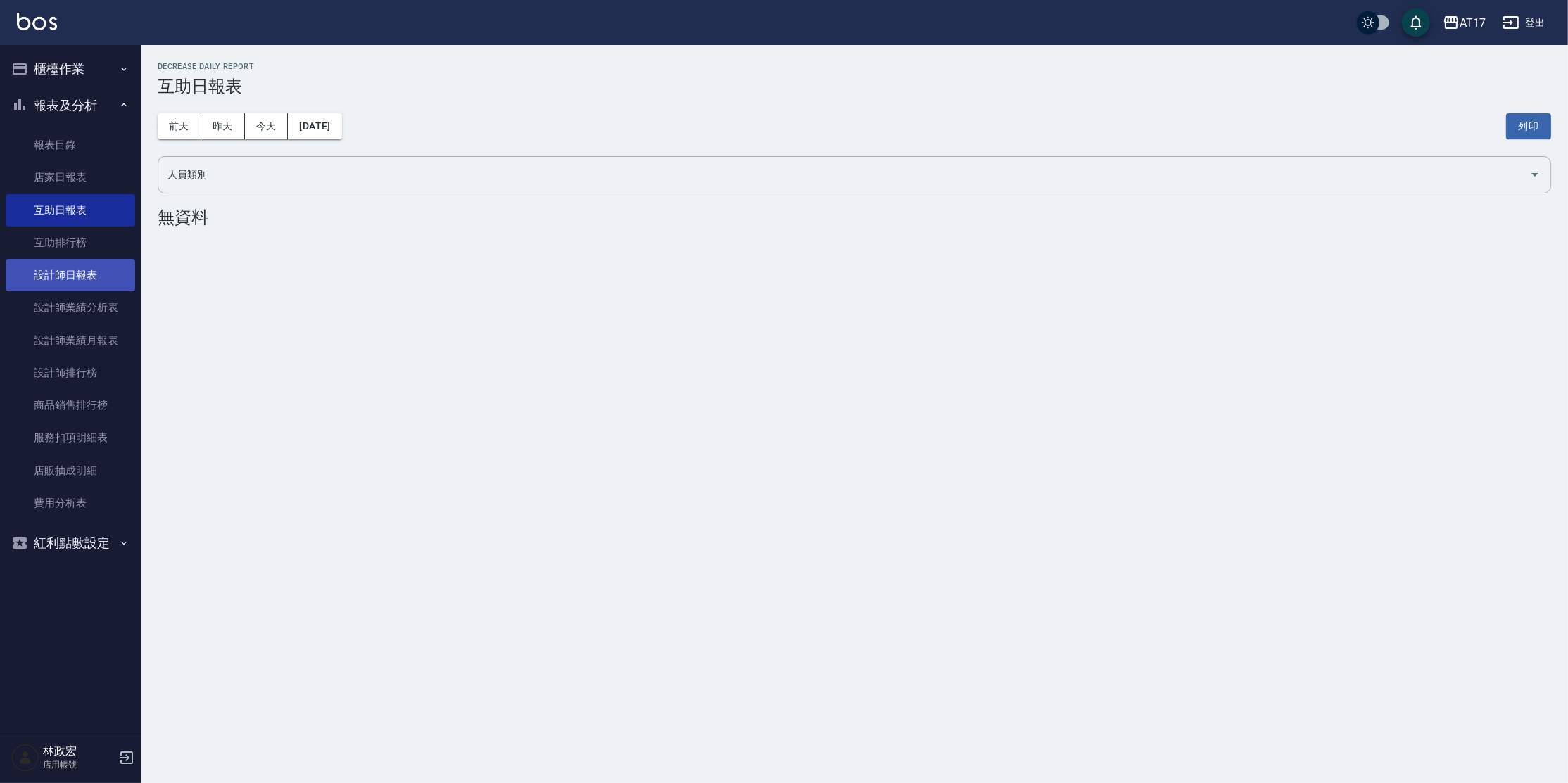
click at [88, 270] on link "設計師日報表" at bounding box center [70, 275] width 130 height 32
click at [231, 117] on button "昨天" at bounding box center [223, 126] width 44 height 26
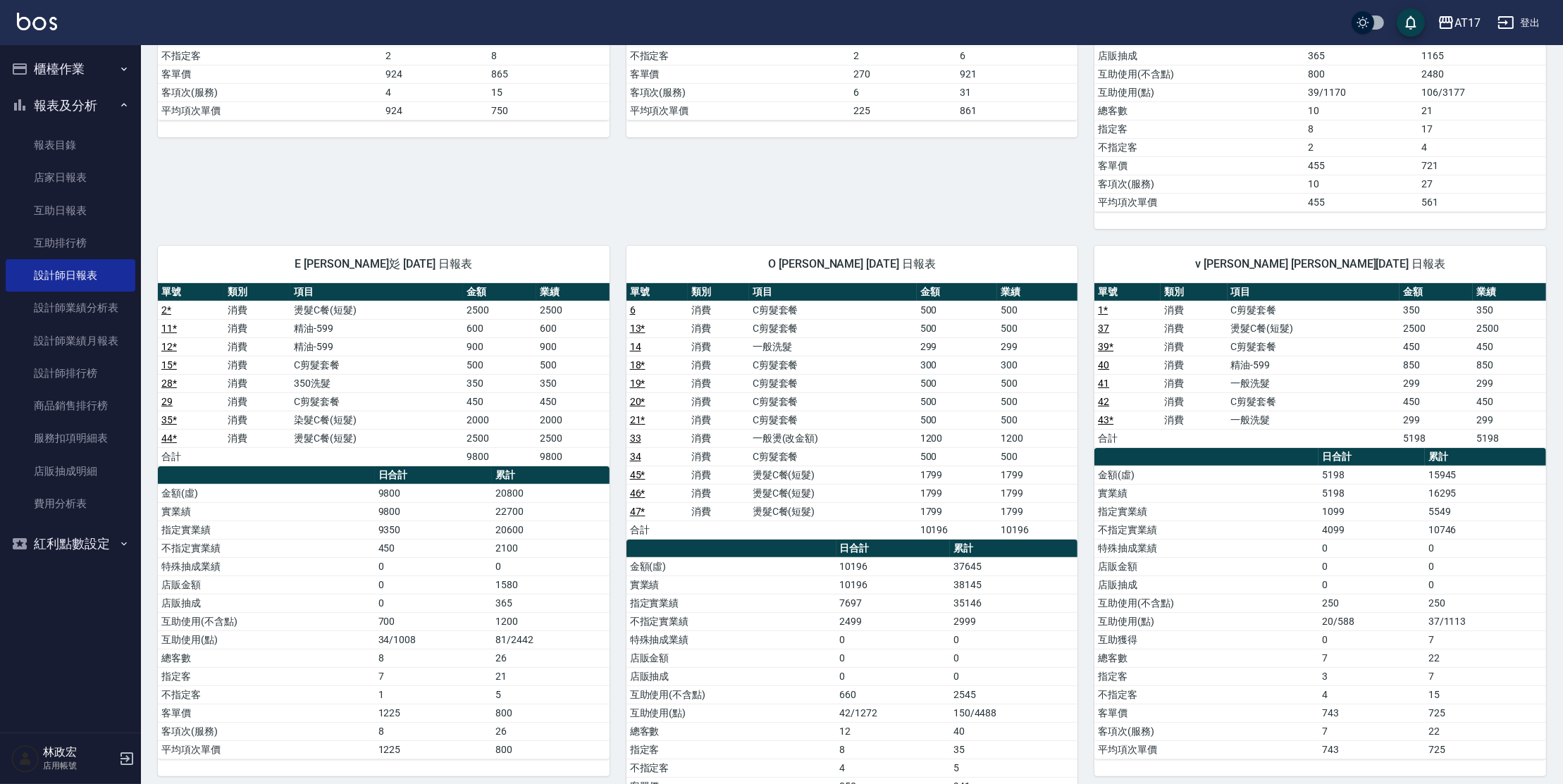
scroll to position [513, 0]
click at [100, 204] on link "互助日報表" at bounding box center [70, 210] width 130 height 32
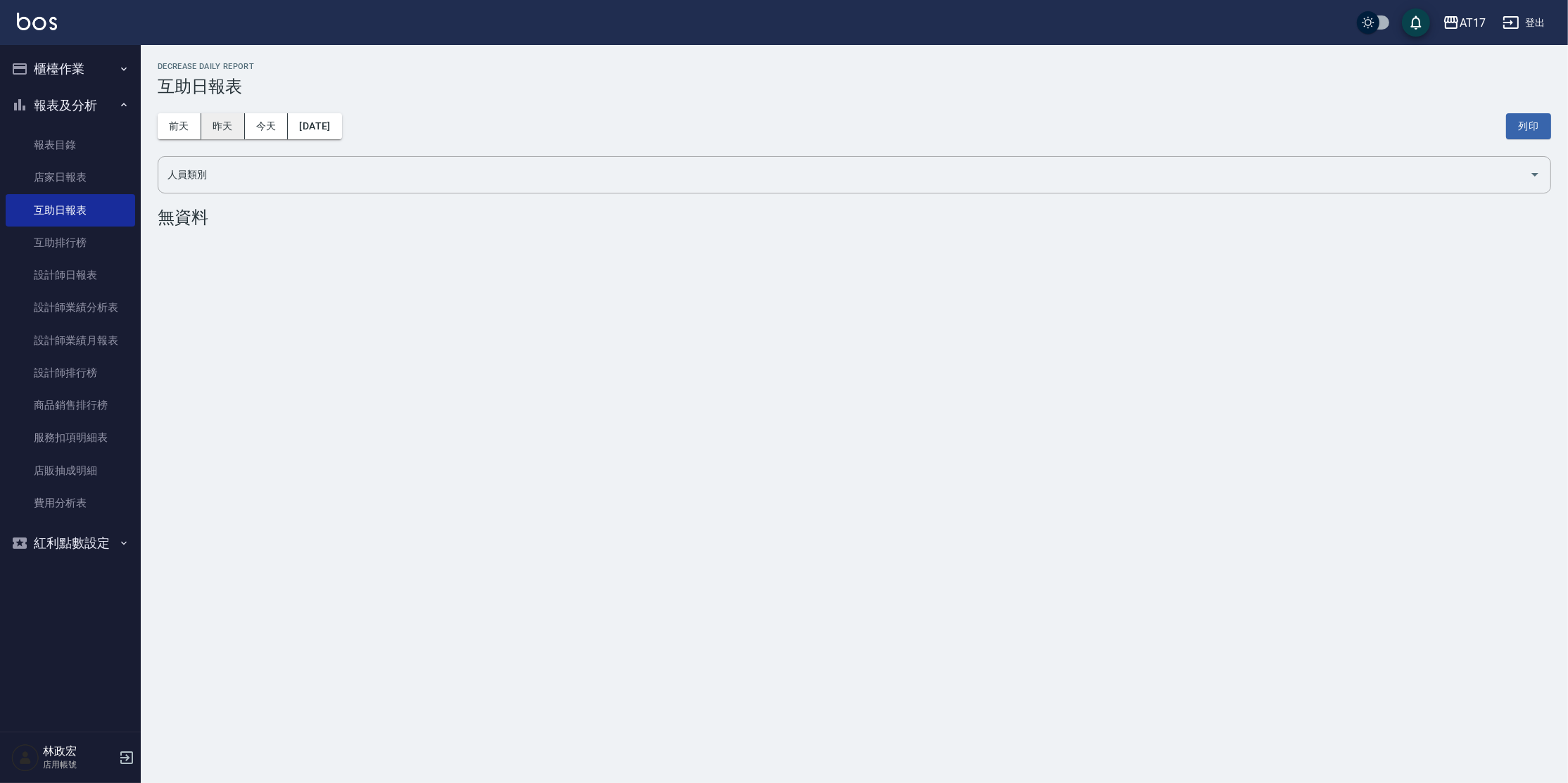
click at [230, 123] on button "昨天" at bounding box center [223, 126] width 44 height 26
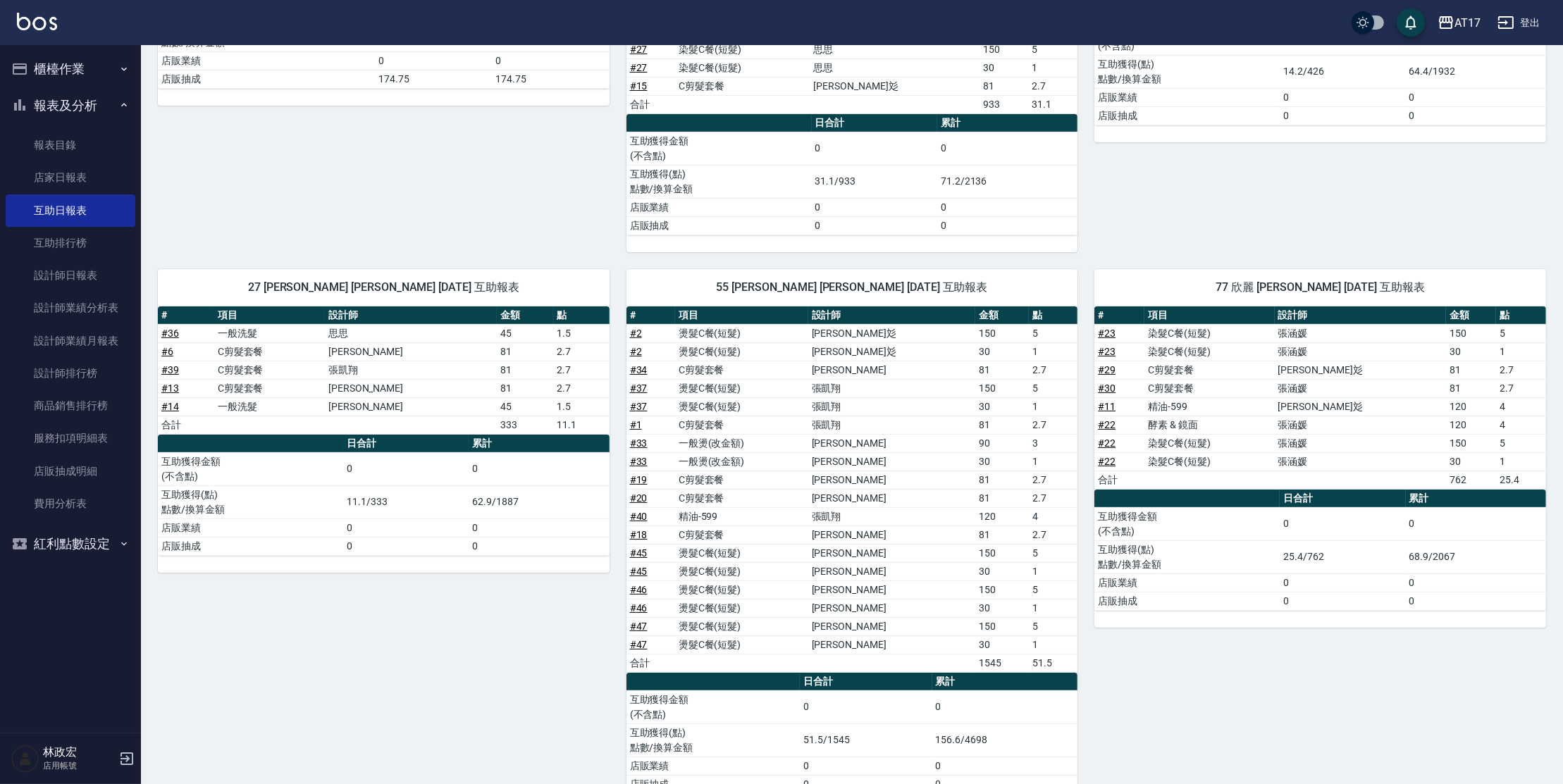
scroll to position [371, 0]
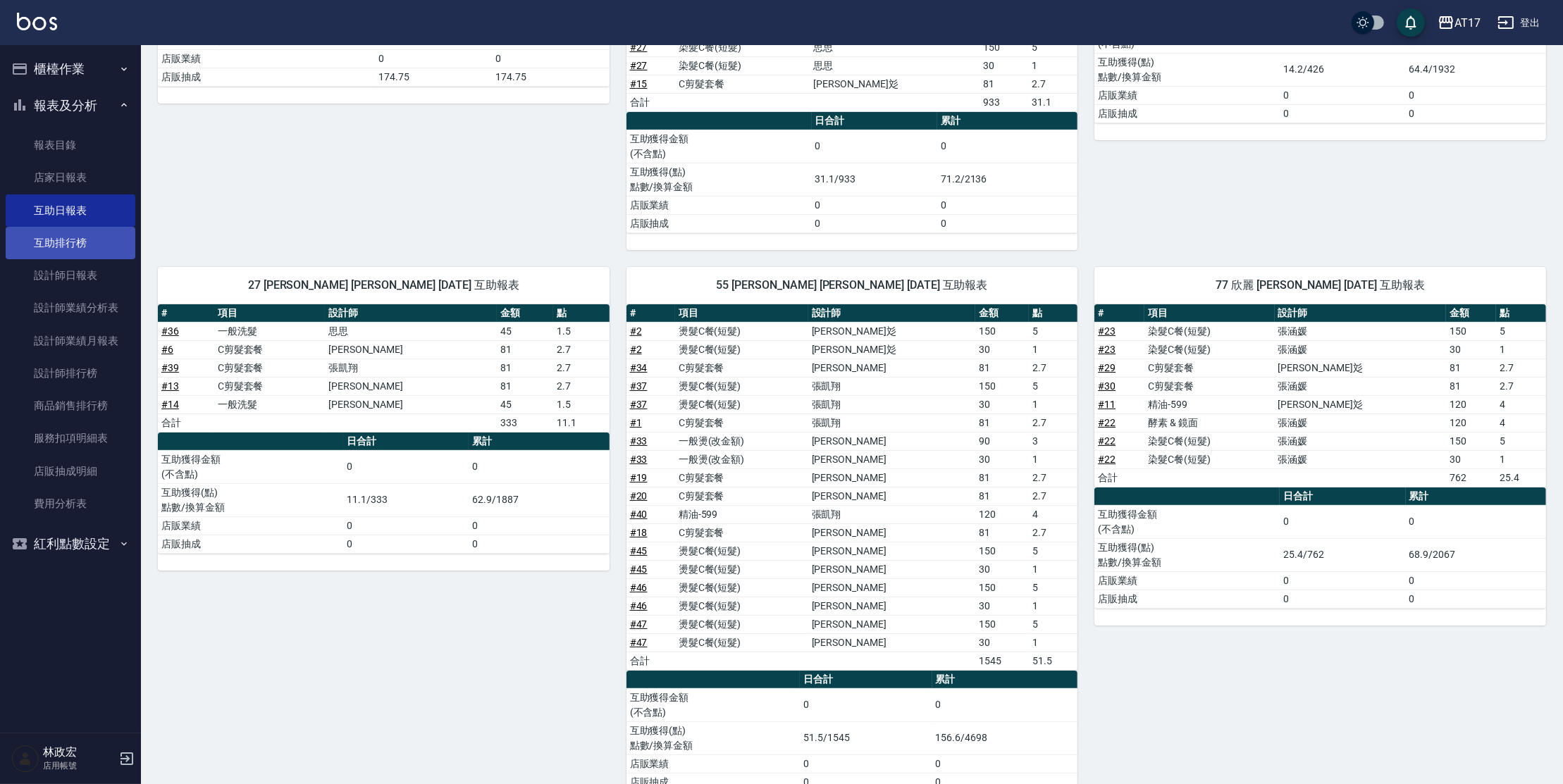
click at [70, 234] on link "互助排行榜" at bounding box center [70, 243] width 130 height 32
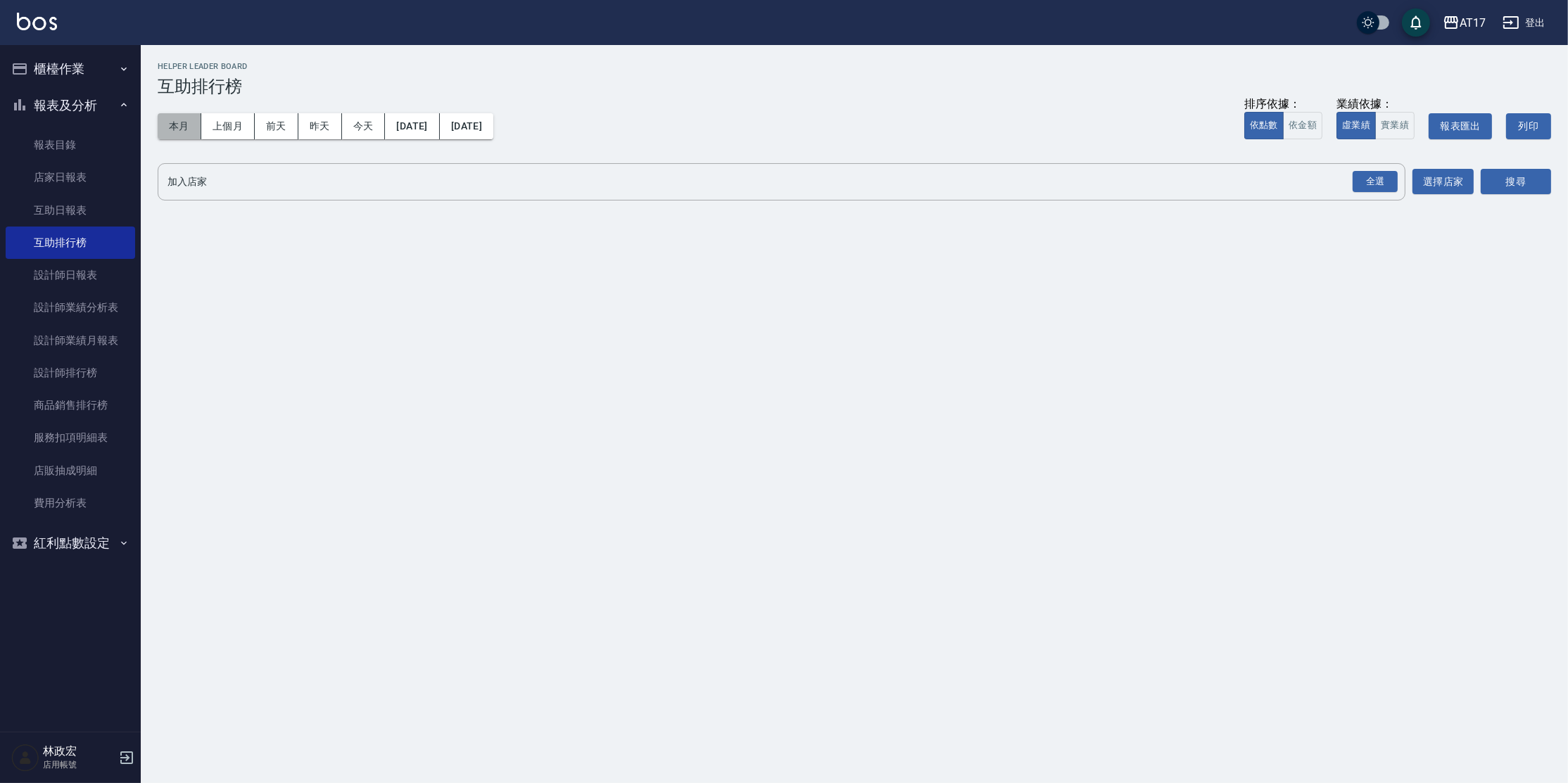
click at [184, 117] on button "本月" at bounding box center [179, 126] width 44 height 26
click at [1368, 178] on div "全選" at bounding box center [1375, 181] width 45 height 22
click at [1515, 178] on button "搜尋" at bounding box center [1515, 182] width 70 height 26
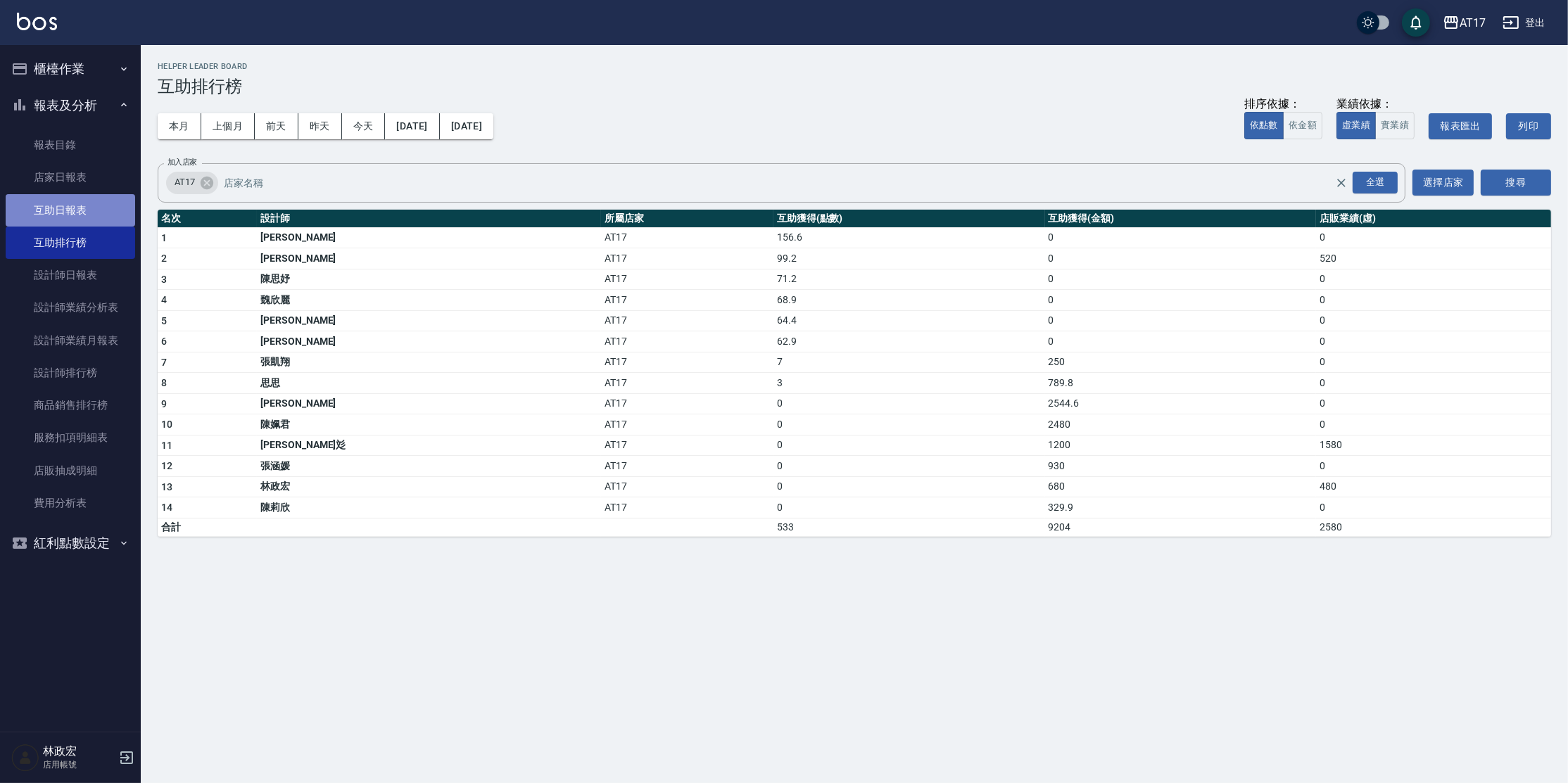
click at [97, 207] on link "互助日報表" at bounding box center [70, 210] width 130 height 32
